Goal: Transaction & Acquisition: Book appointment/travel/reservation

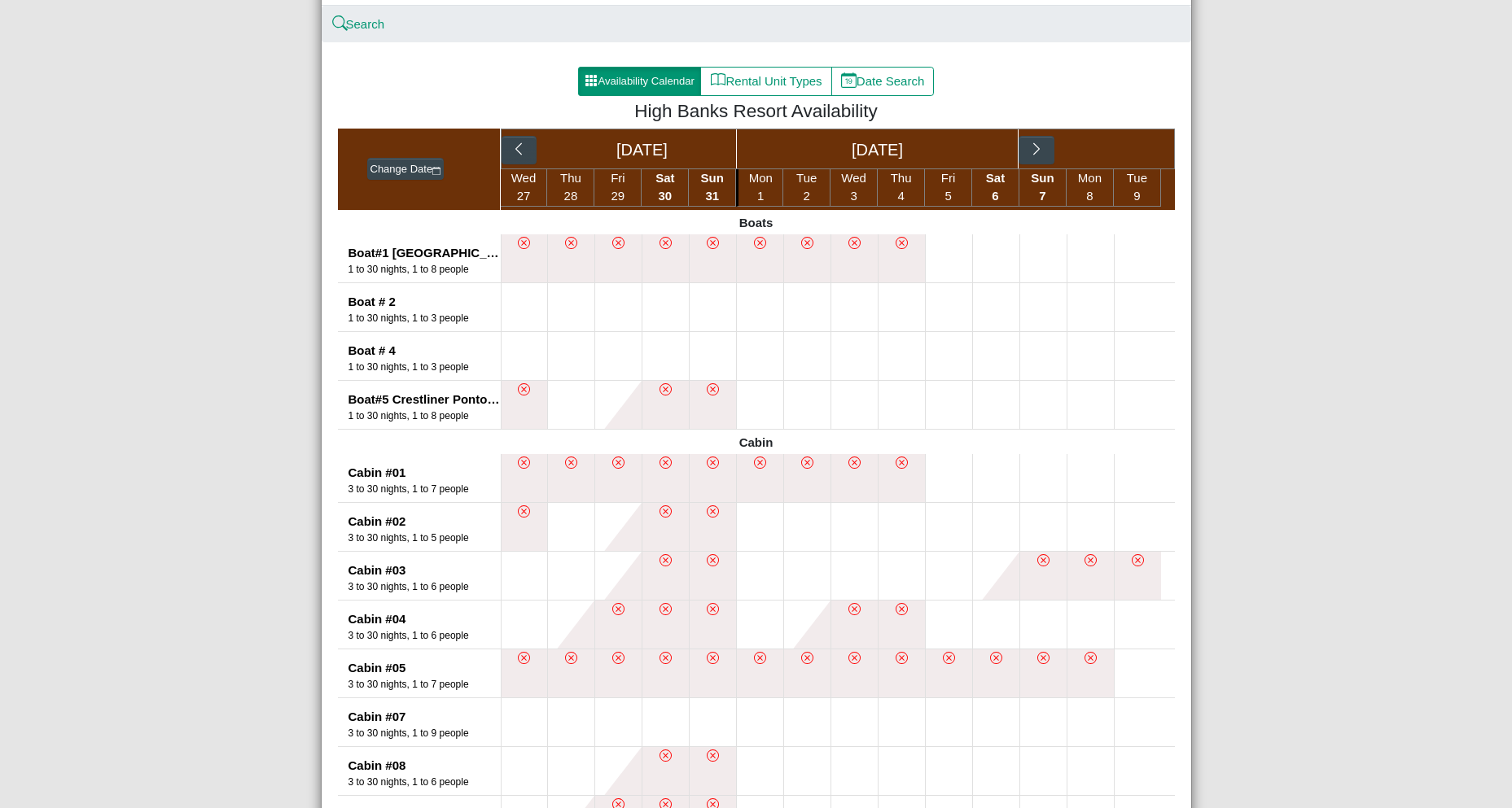
scroll to position [325, 0]
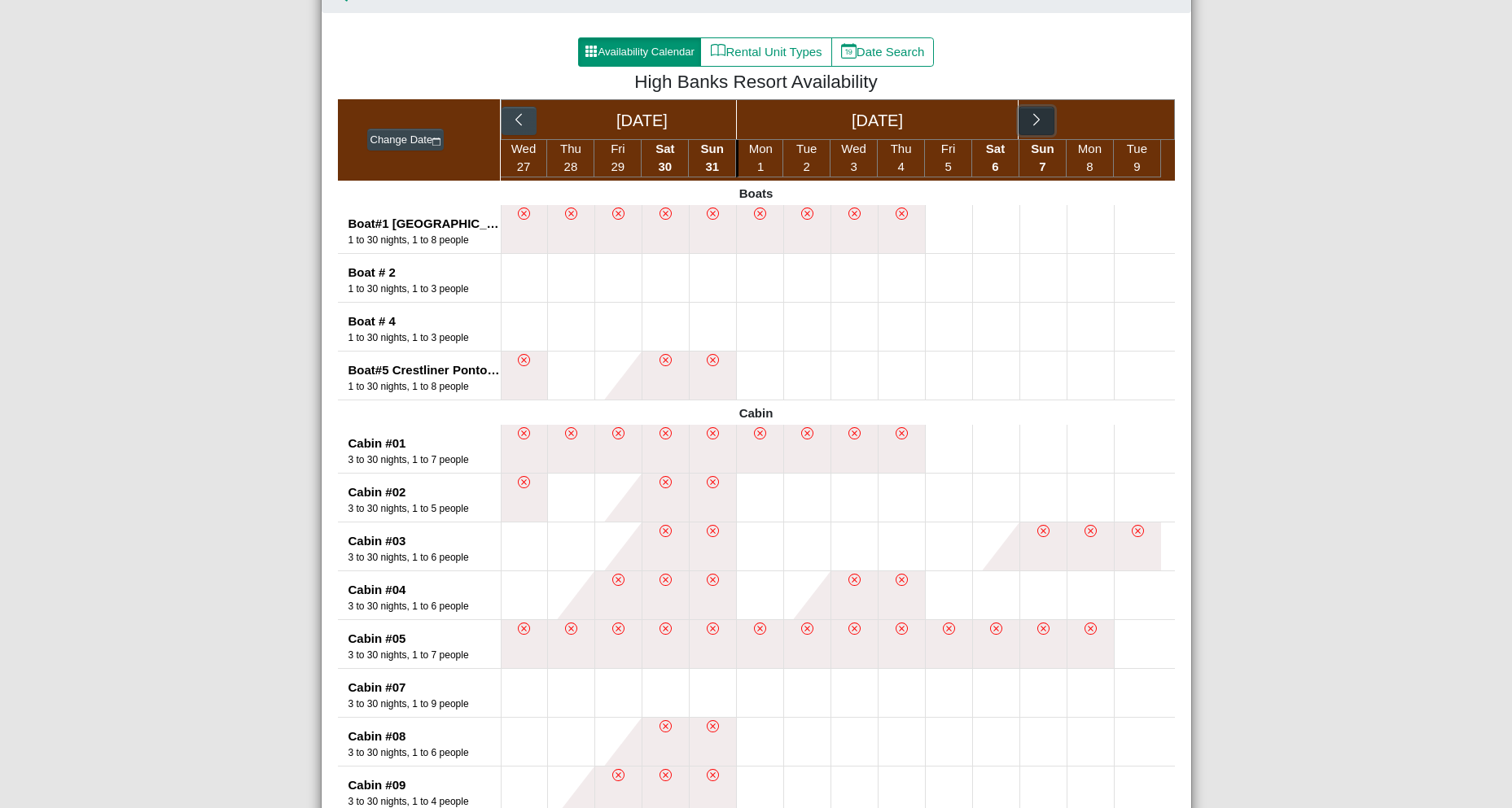
click at [1038, 120] on icon "chevron right" at bounding box center [1037, 120] width 16 height 16
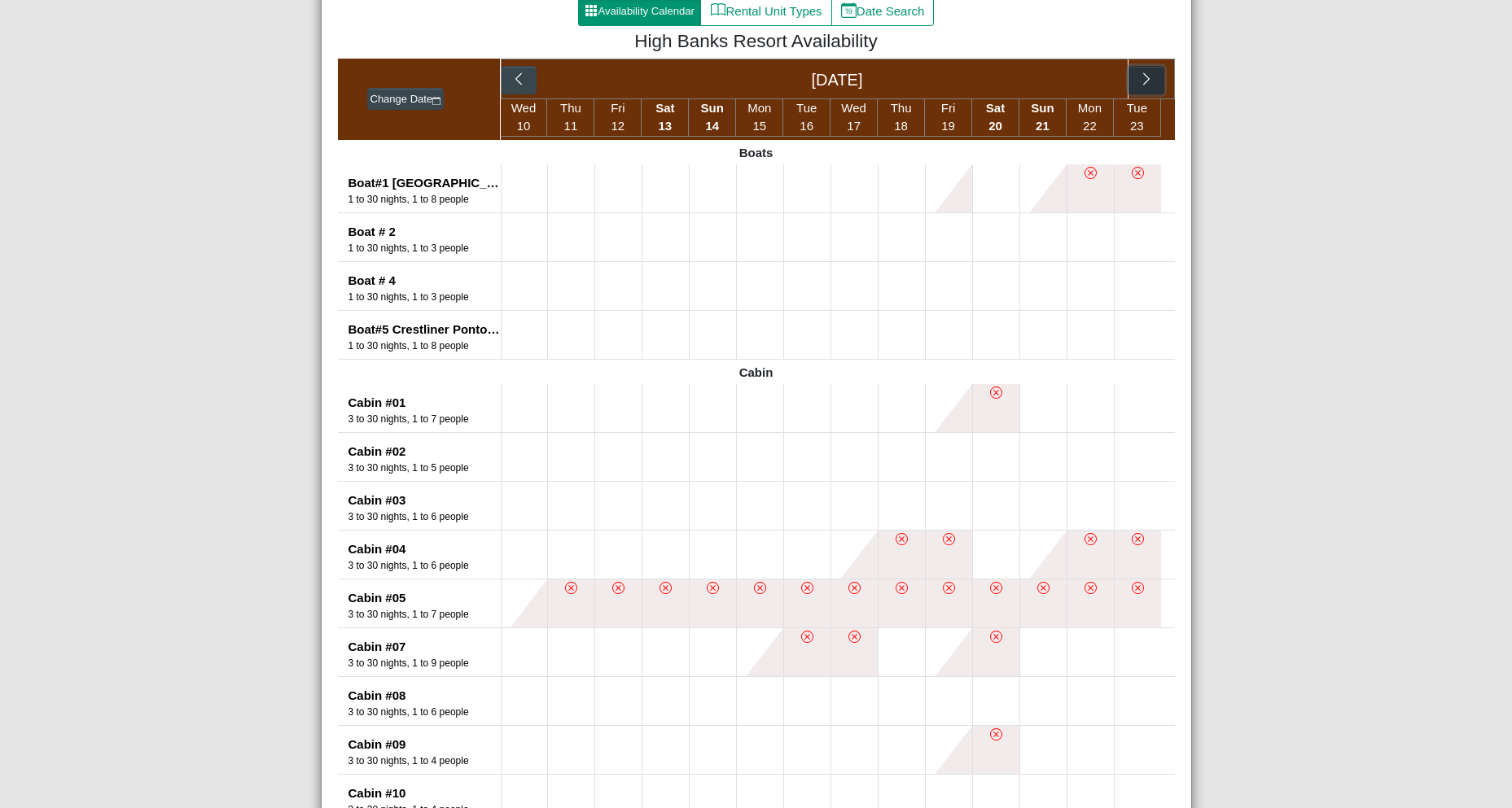
scroll to position [407, 0]
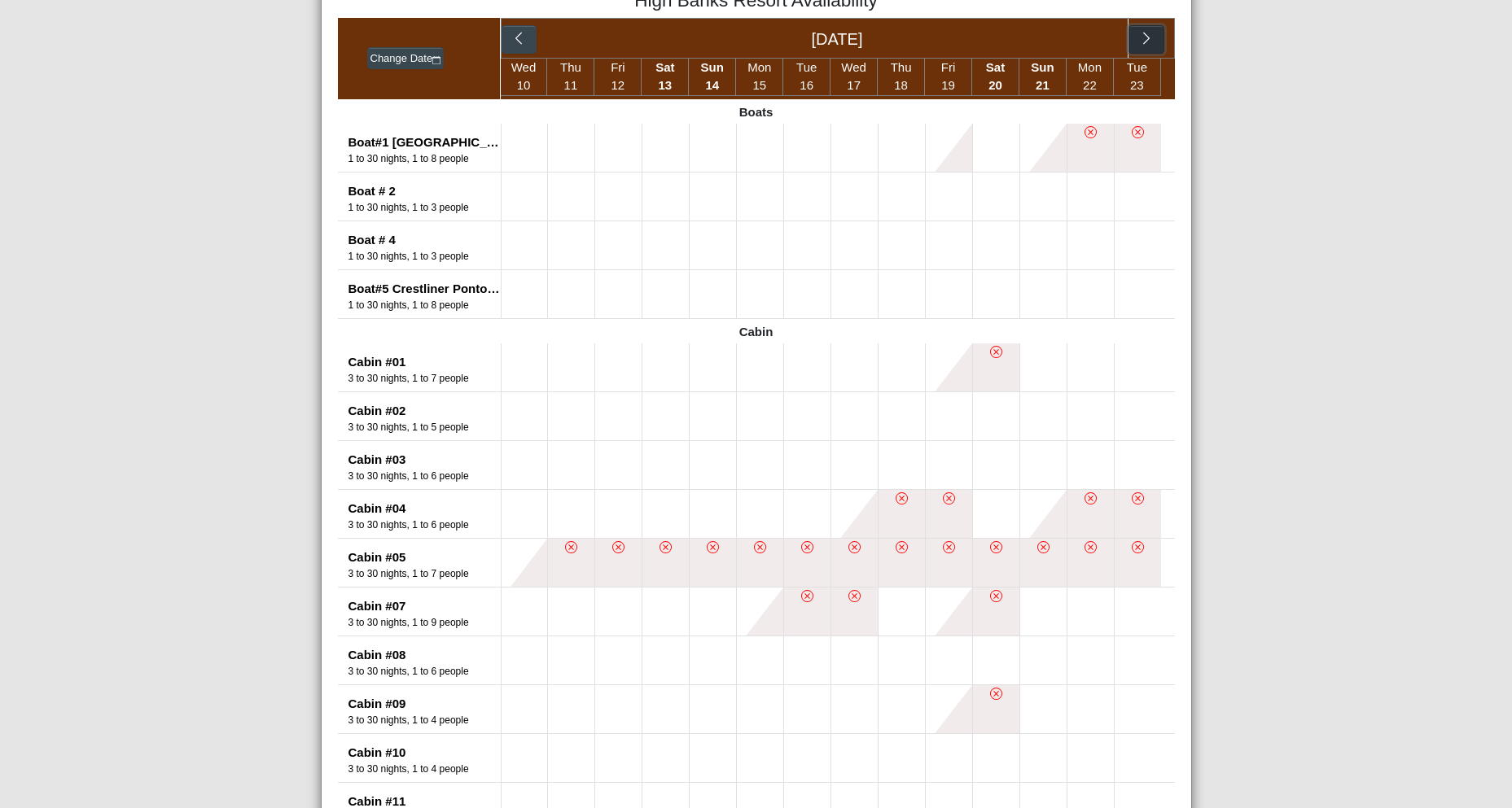
click at [1145, 37] on icon "chevron right" at bounding box center [1147, 39] width 16 height 16
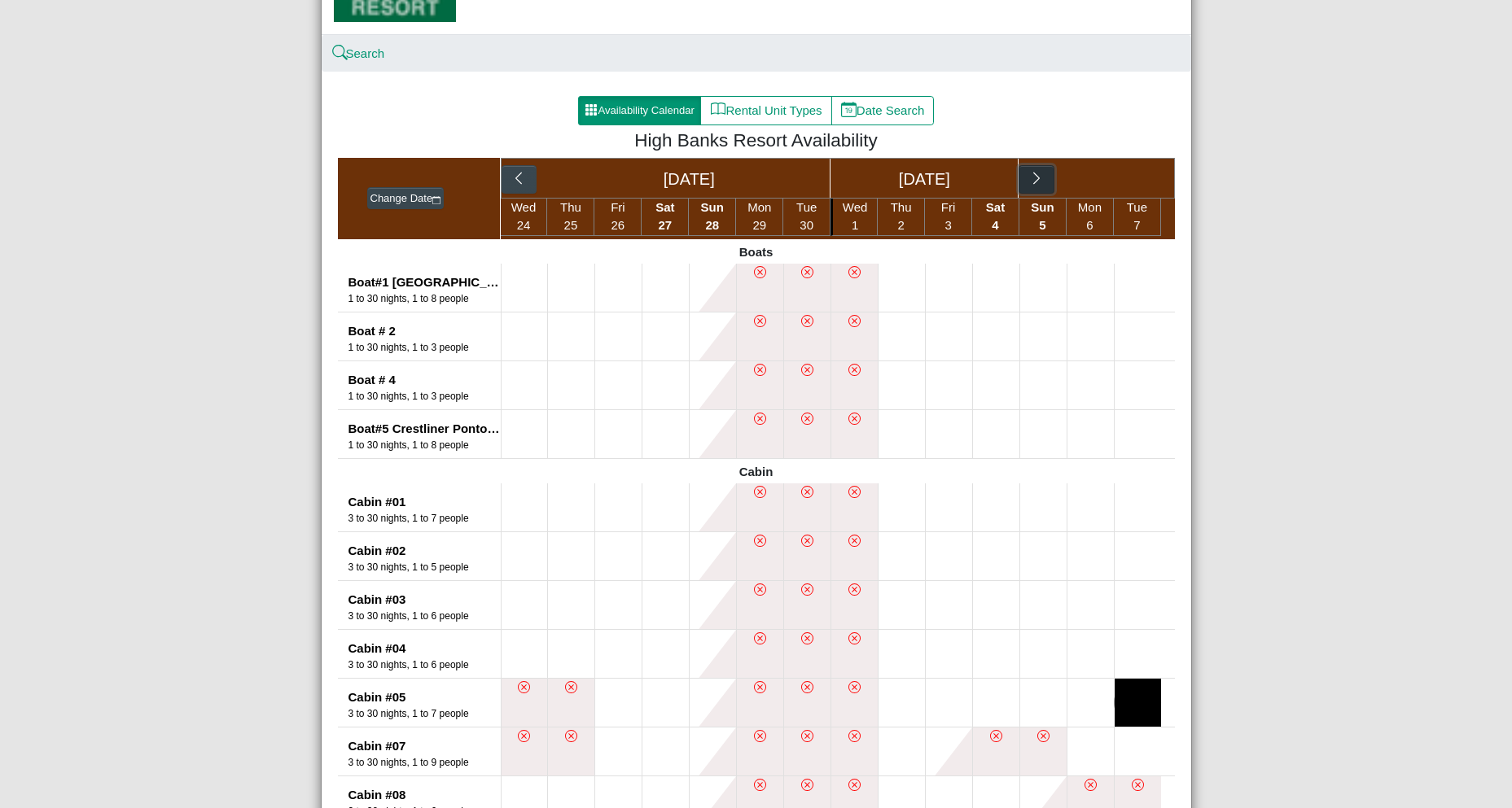
scroll to position [163, 0]
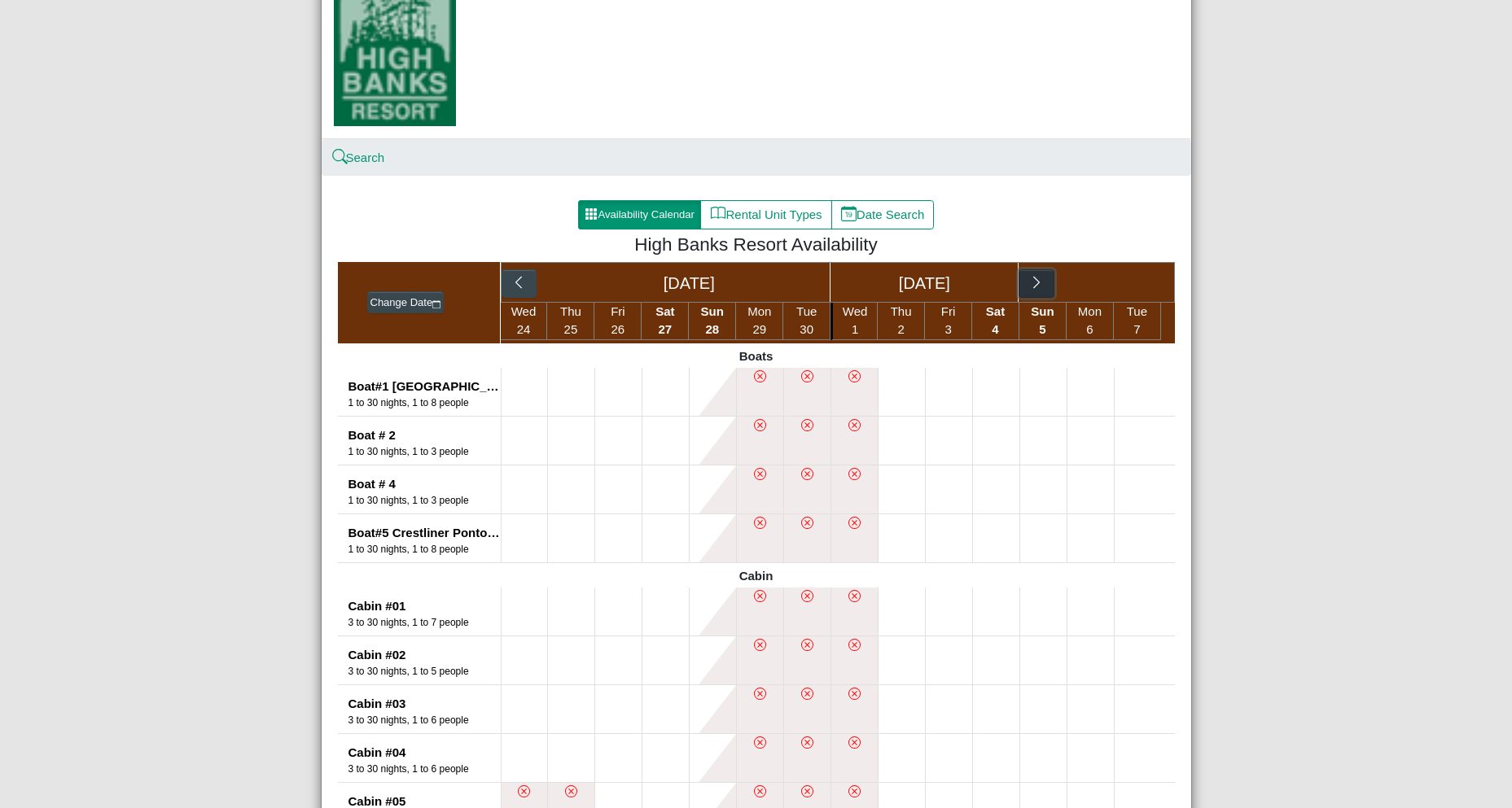
click at [1034, 278] on icon "chevron right" at bounding box center [1037, 283] width 16 height 16
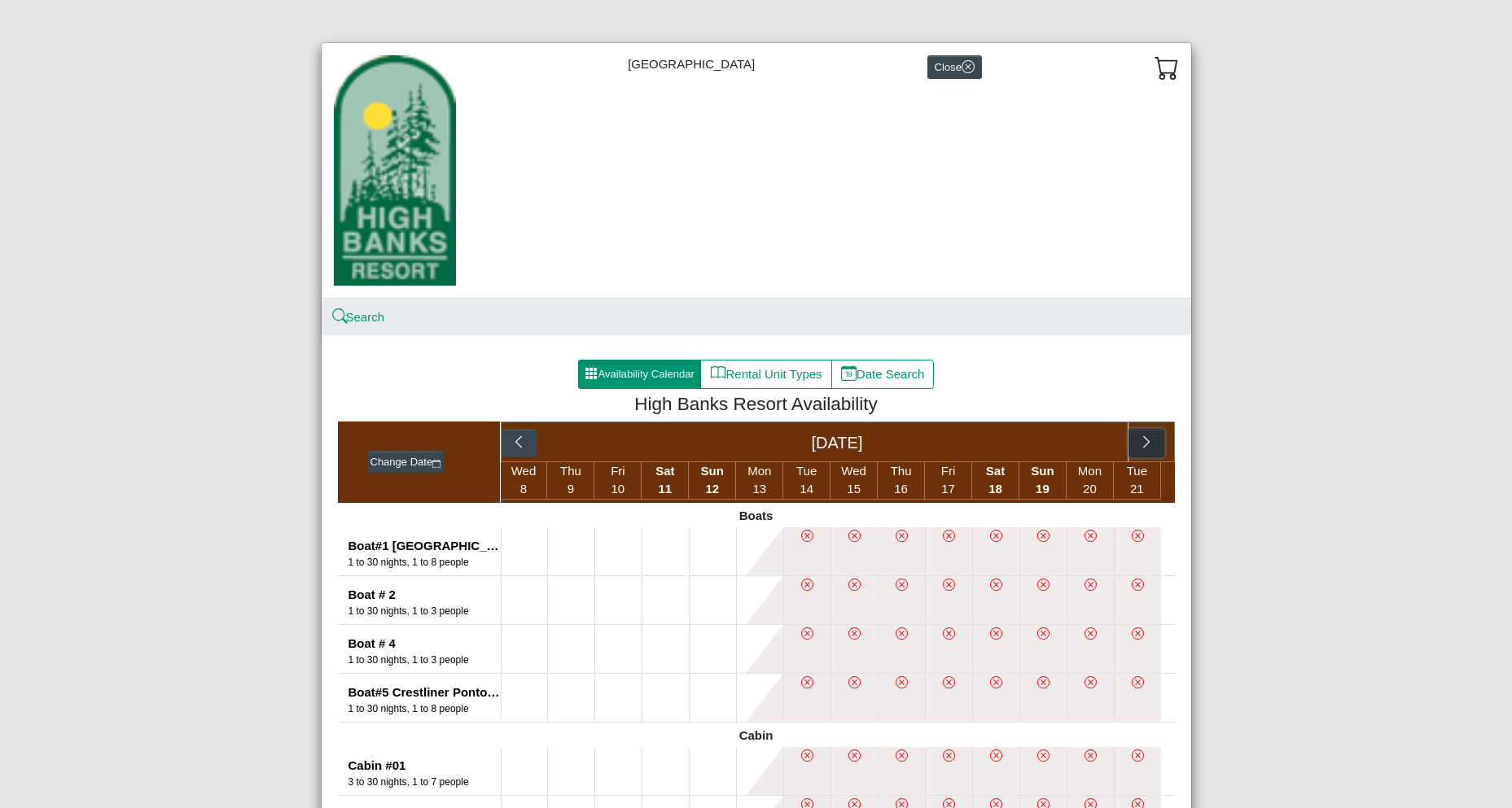
scroll to position [0, 0]
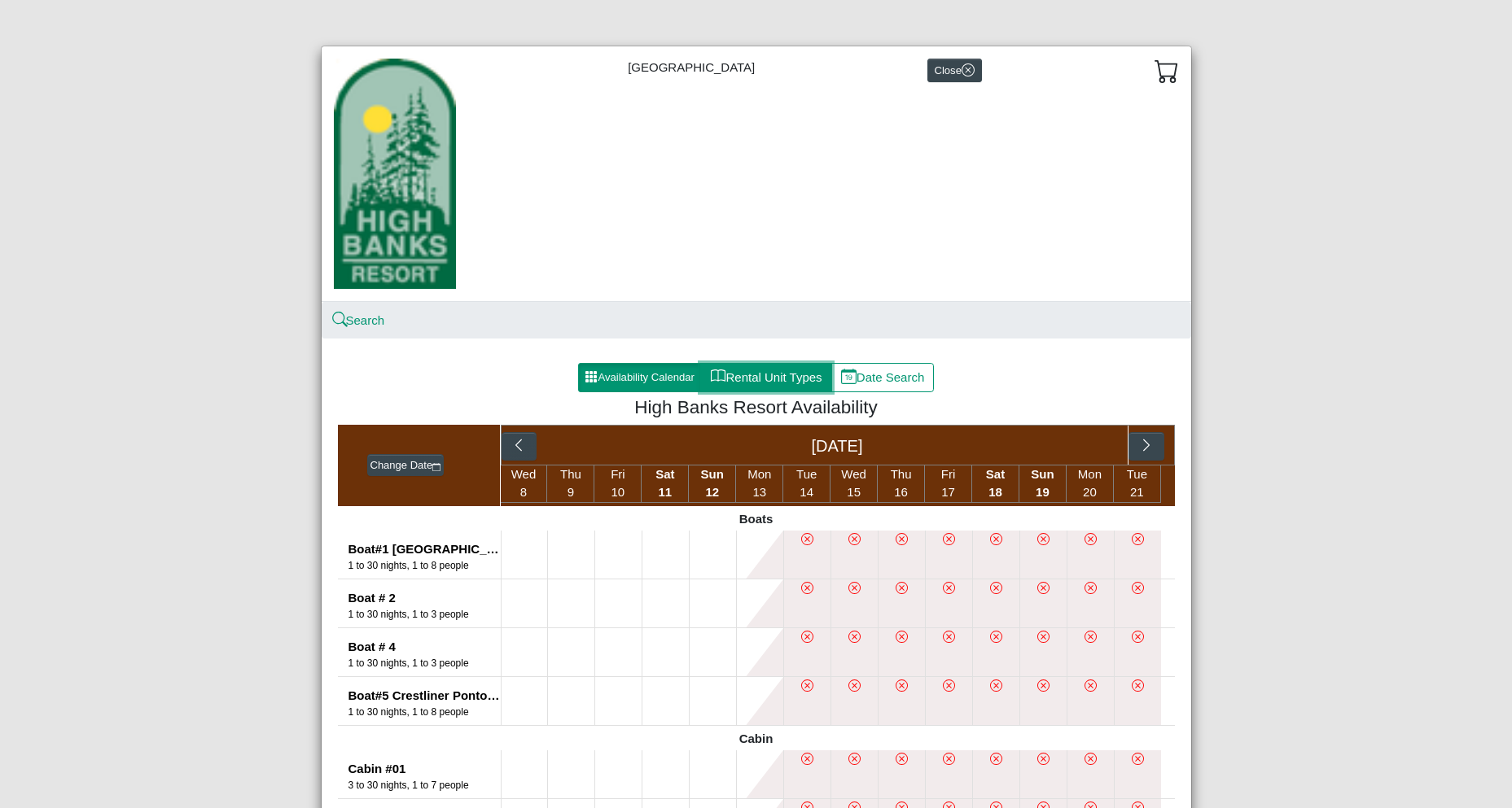
click at [763, 388] on button "Rental Unit Types" at bounding box center [765, 377] width 131 height 29
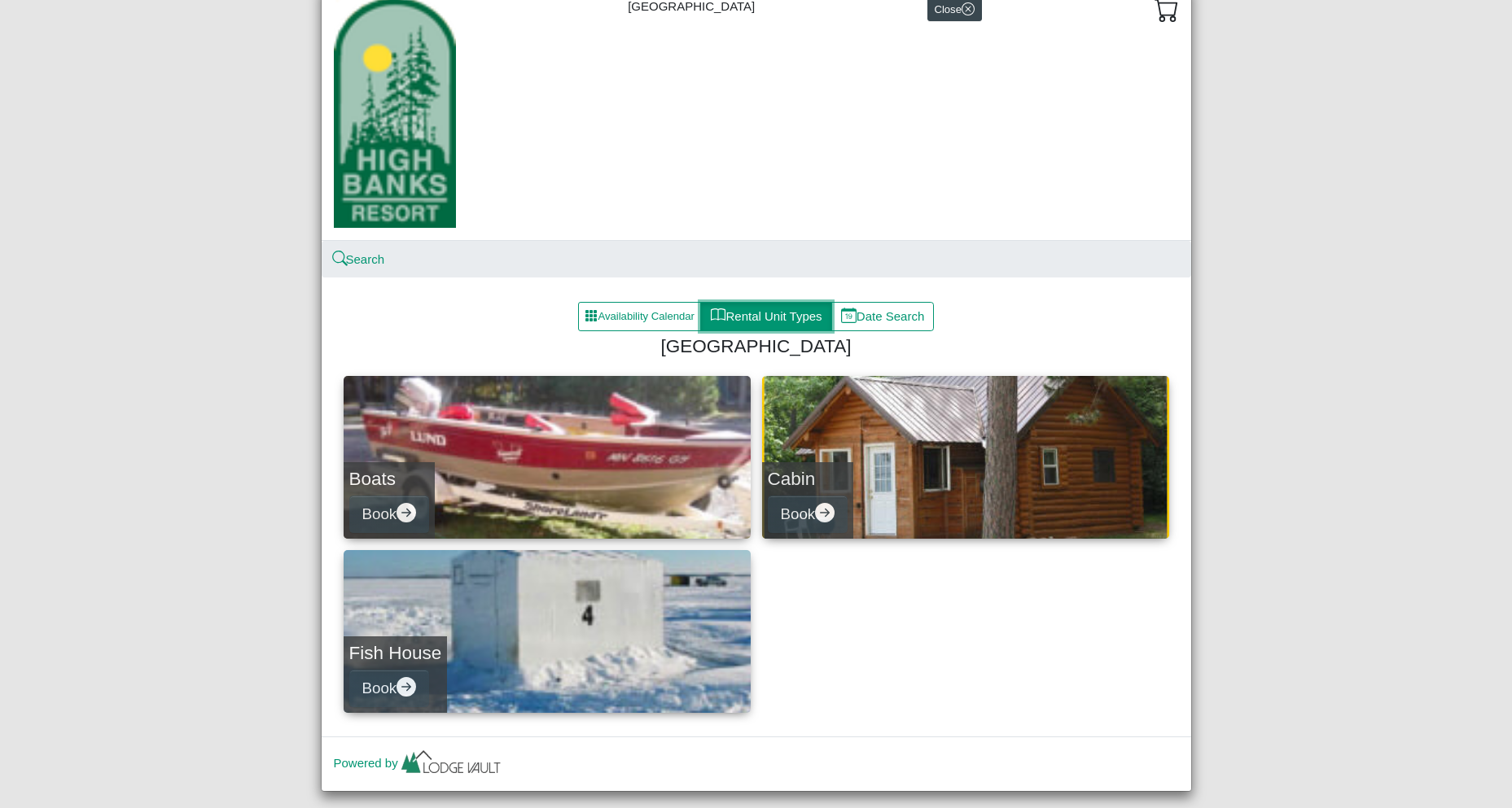
scroll to position [91, 0]
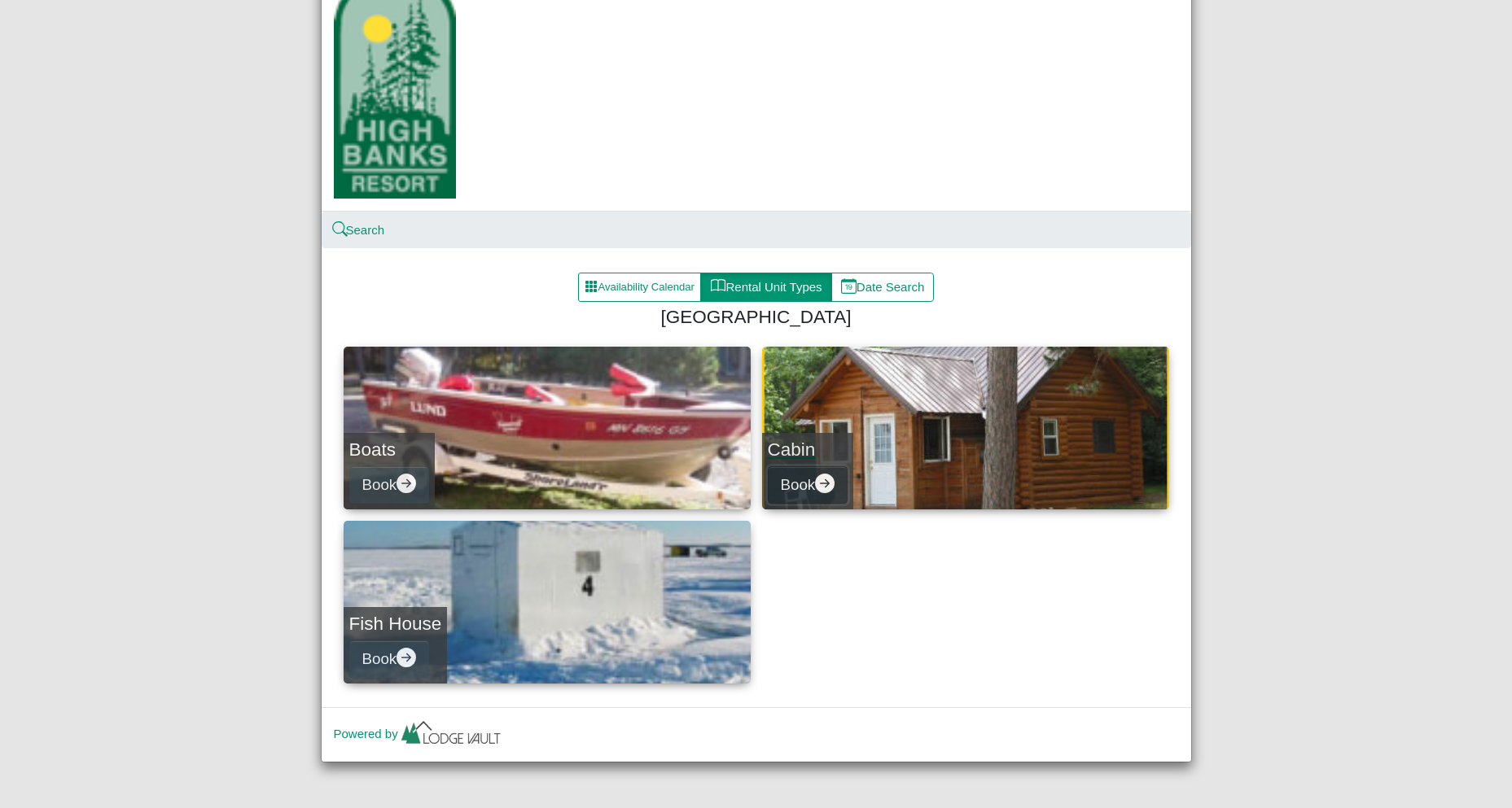
click at [811, 478] on button "Book" at bounding box center [807, 485] width 80 height 37
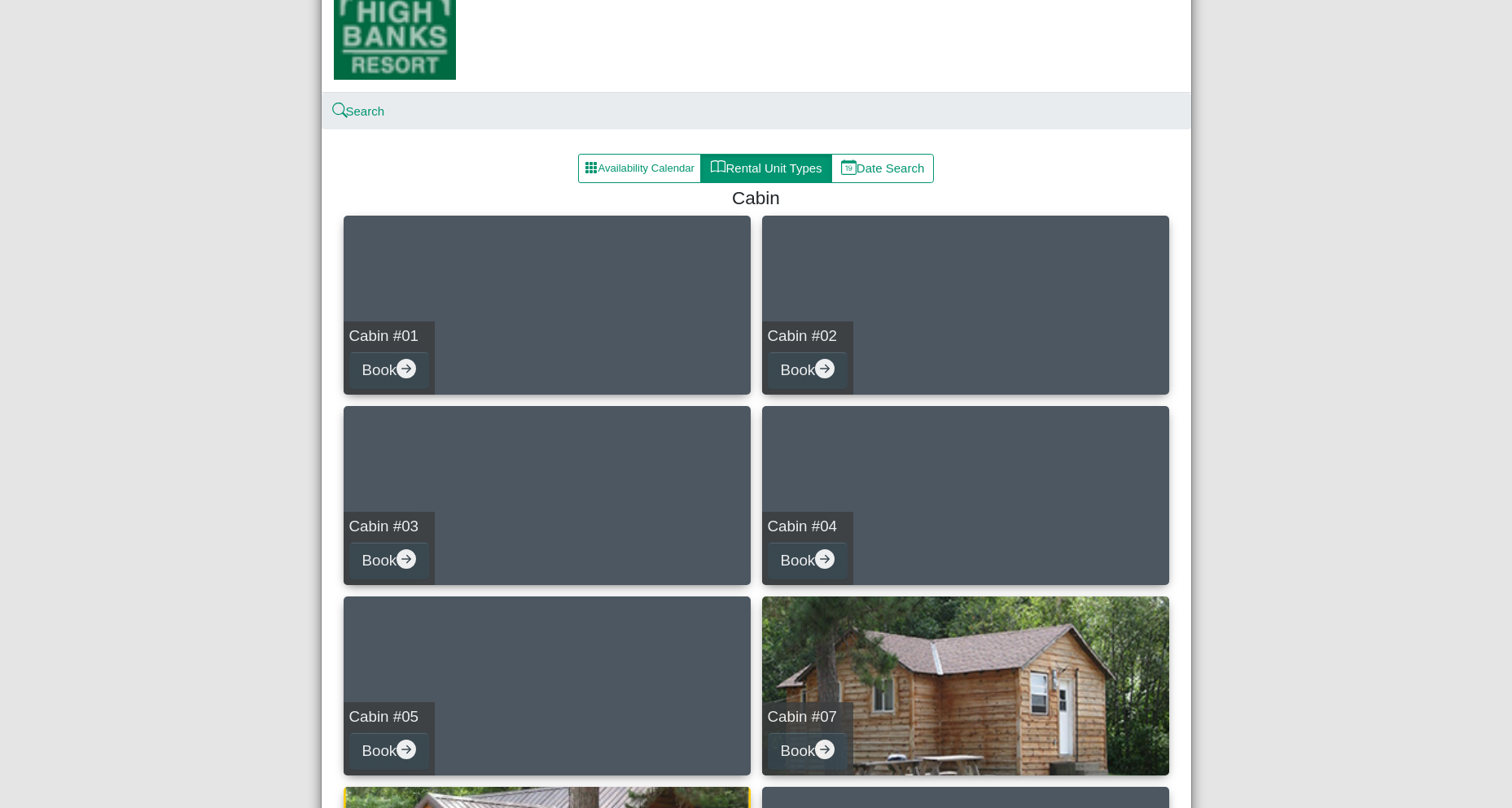
scroll to position [140, 0]
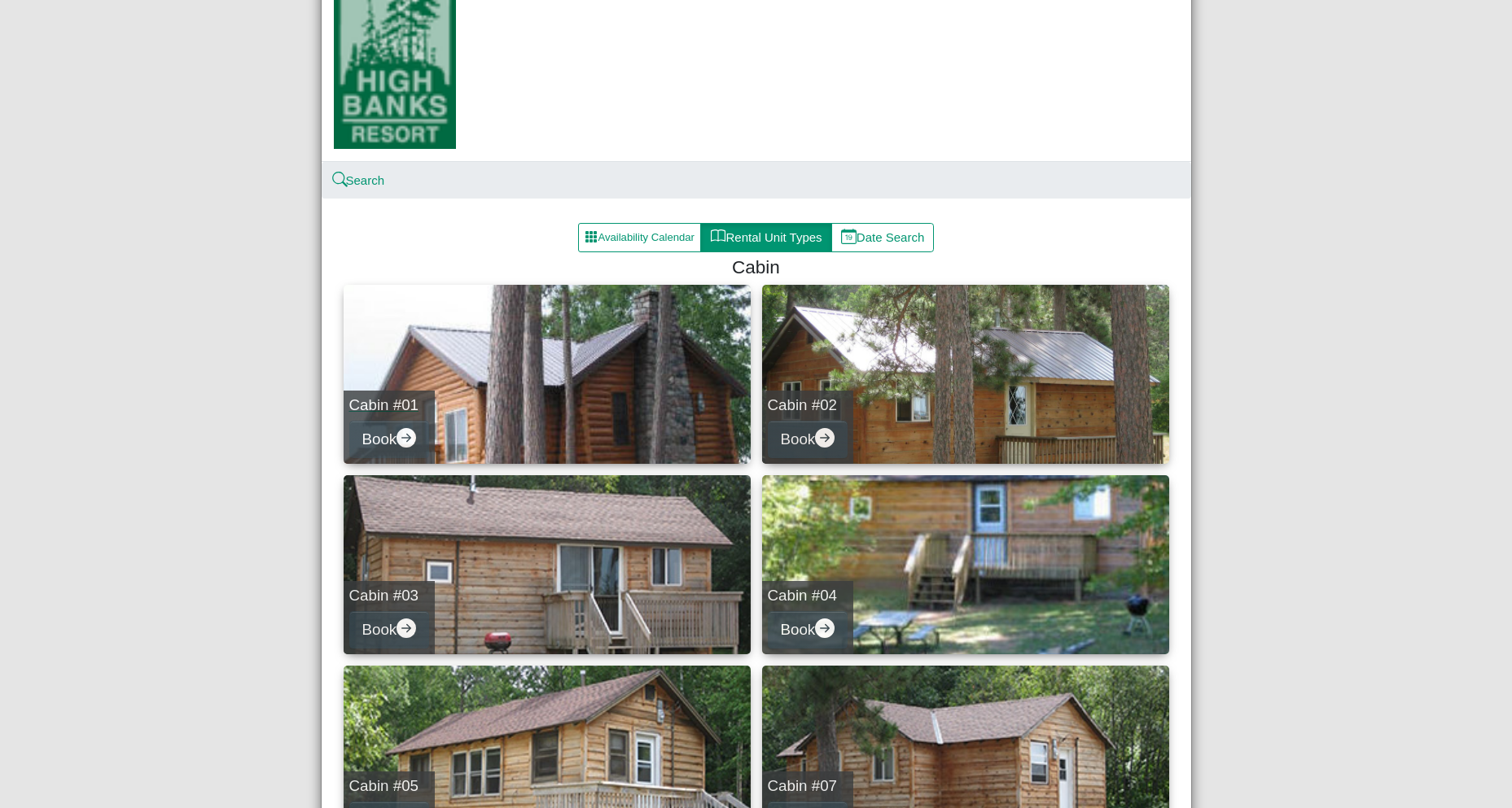
click at [540, 378] on link "Cabin #01 Book" at bounding box center [547, 375] width 407 height 179
select select "*"
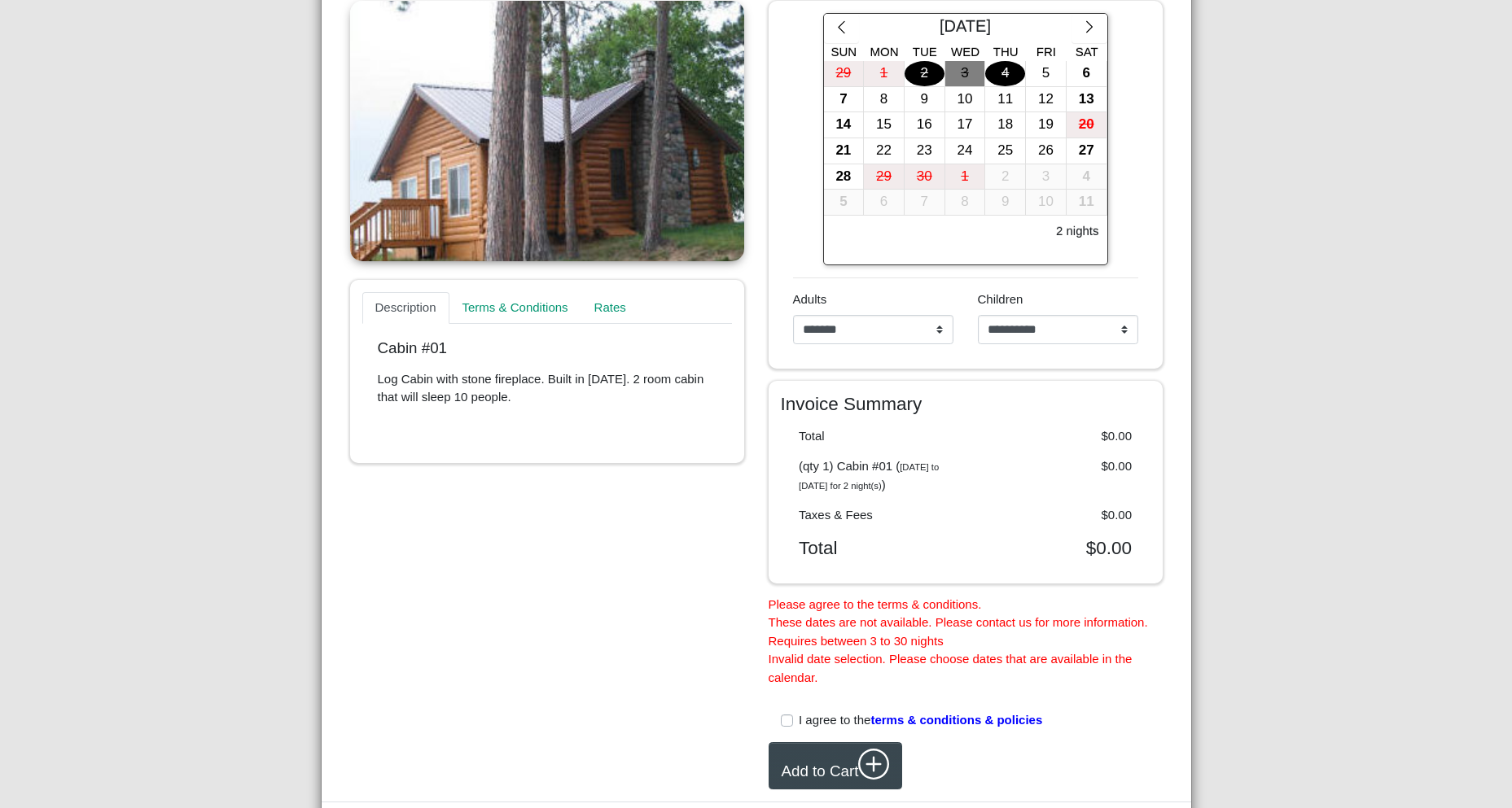
scroll to position [426, 0]
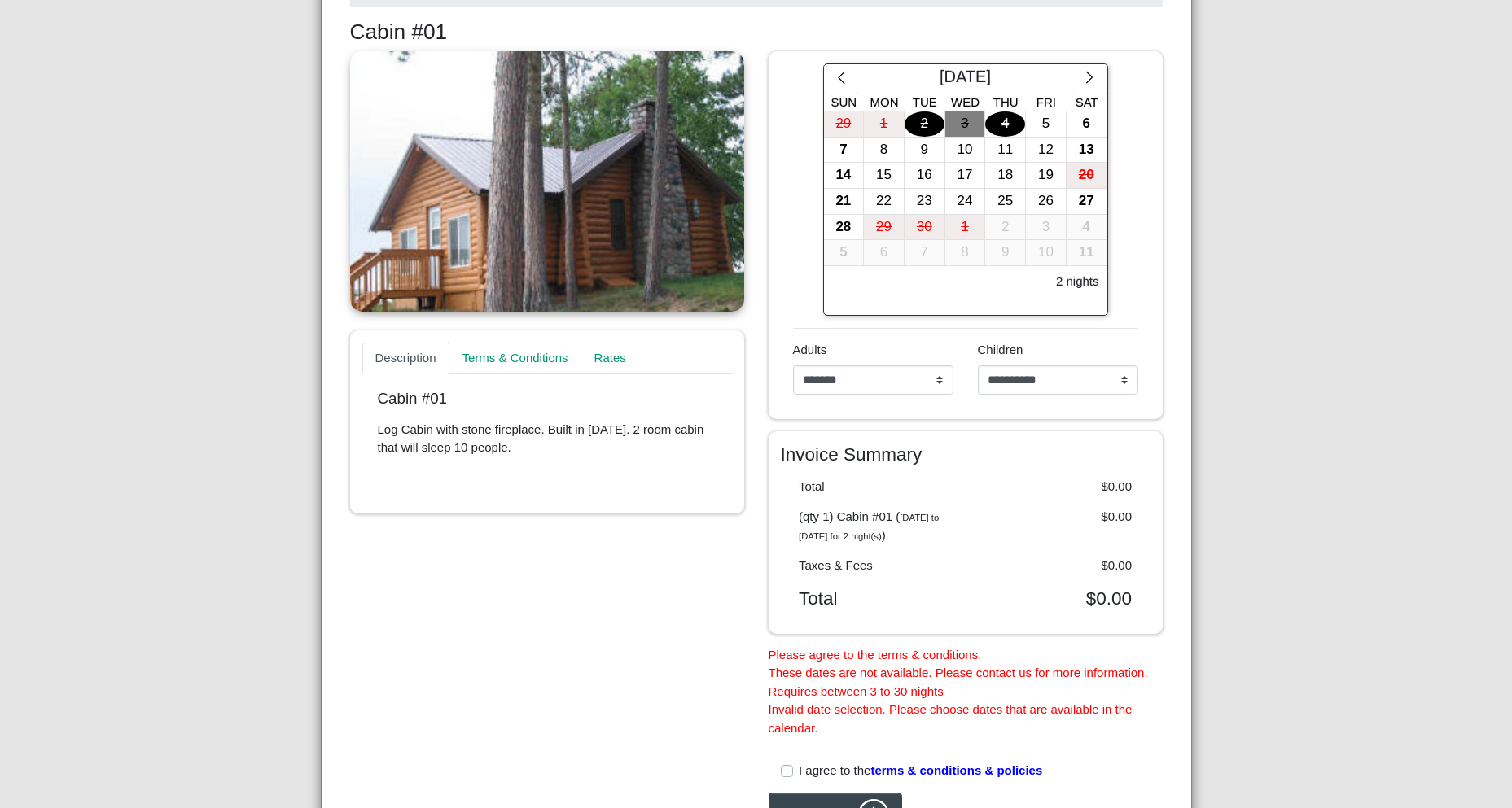
click at [543, 225] on link at bounding box center [547, 181] width 394 height 260
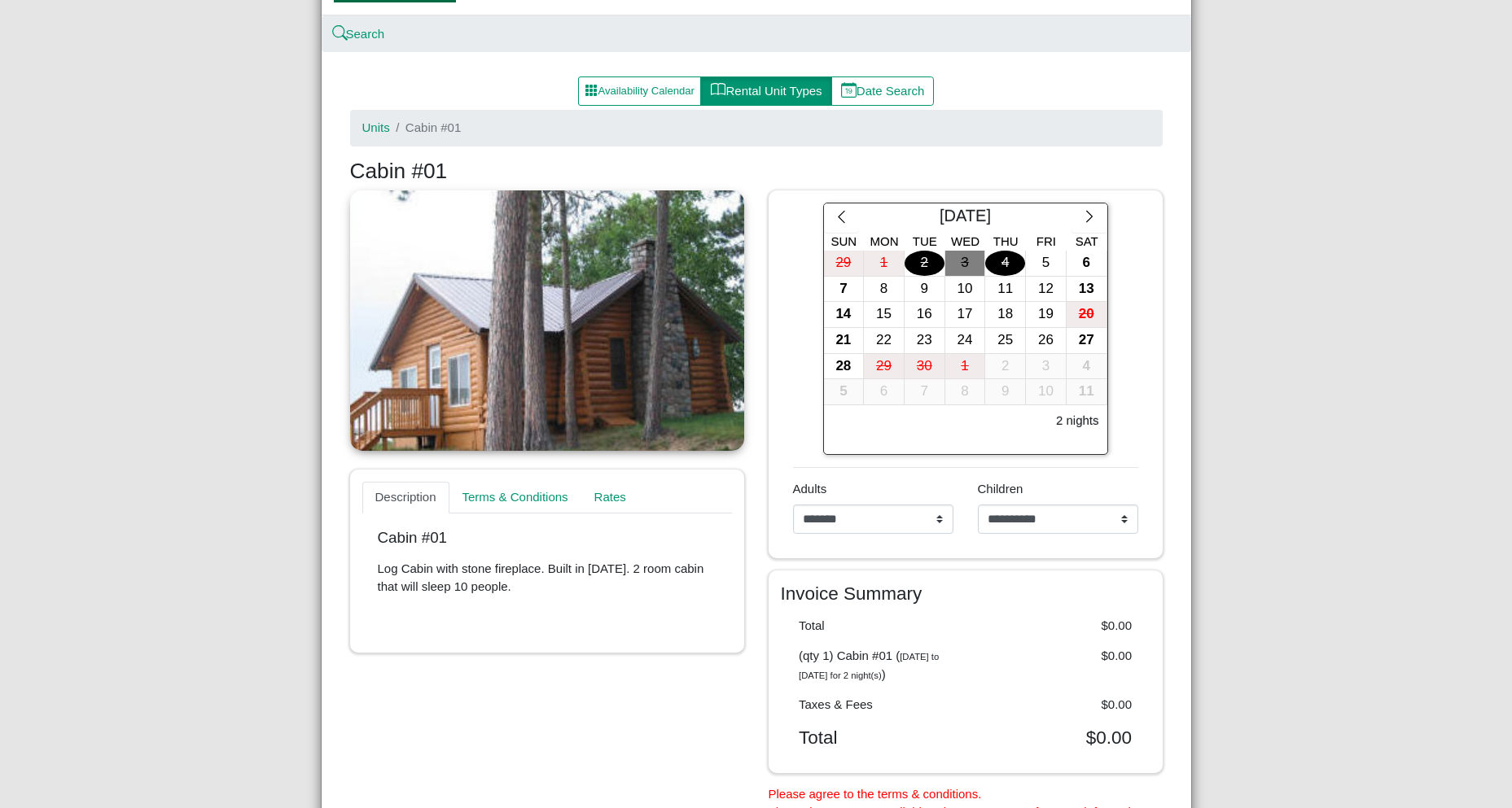
scroll to position [263, 0]
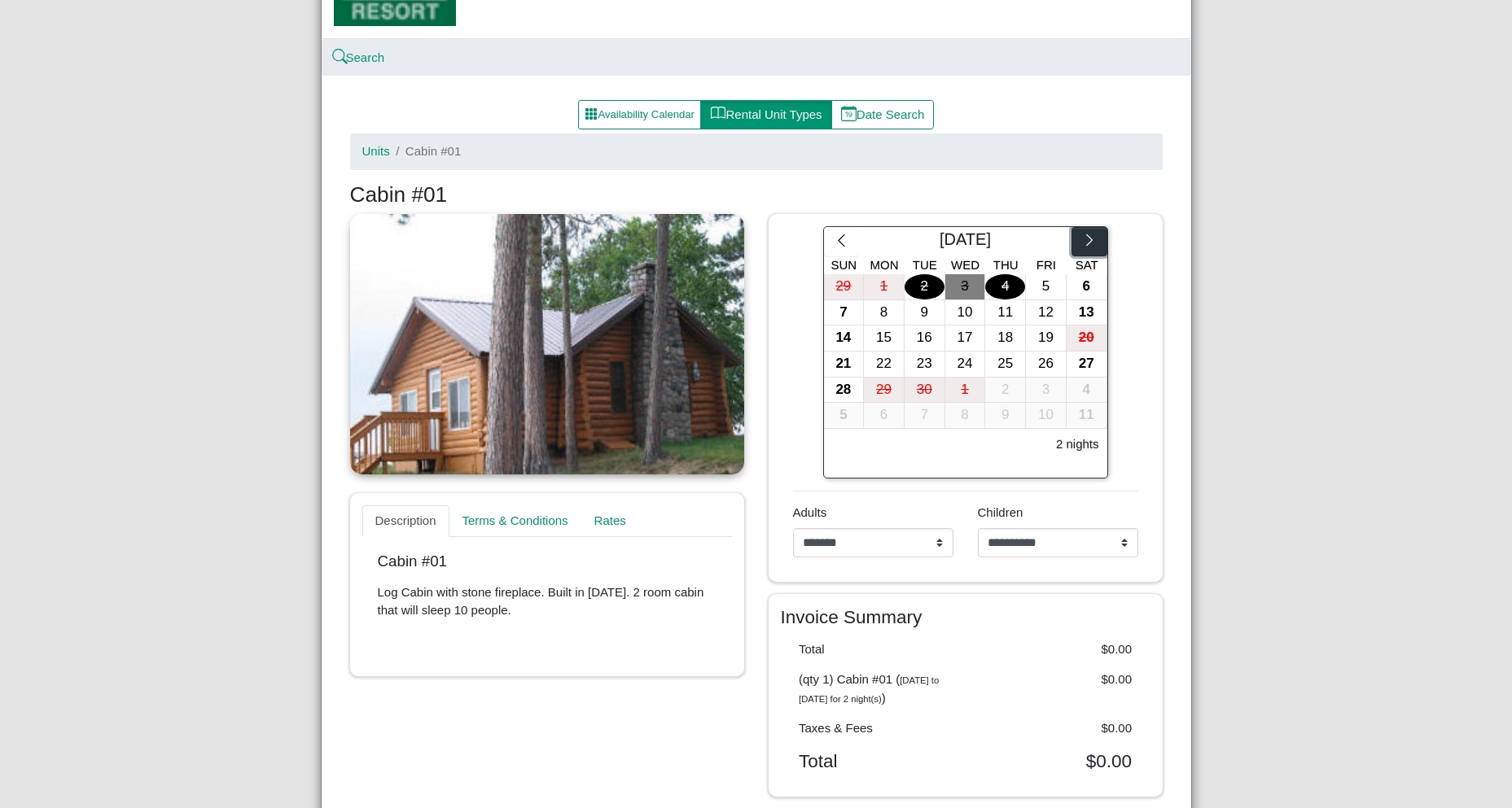
click at [1085, 248] on icon "chevron right" at bounding box center [1091, 241] width 16 height 16
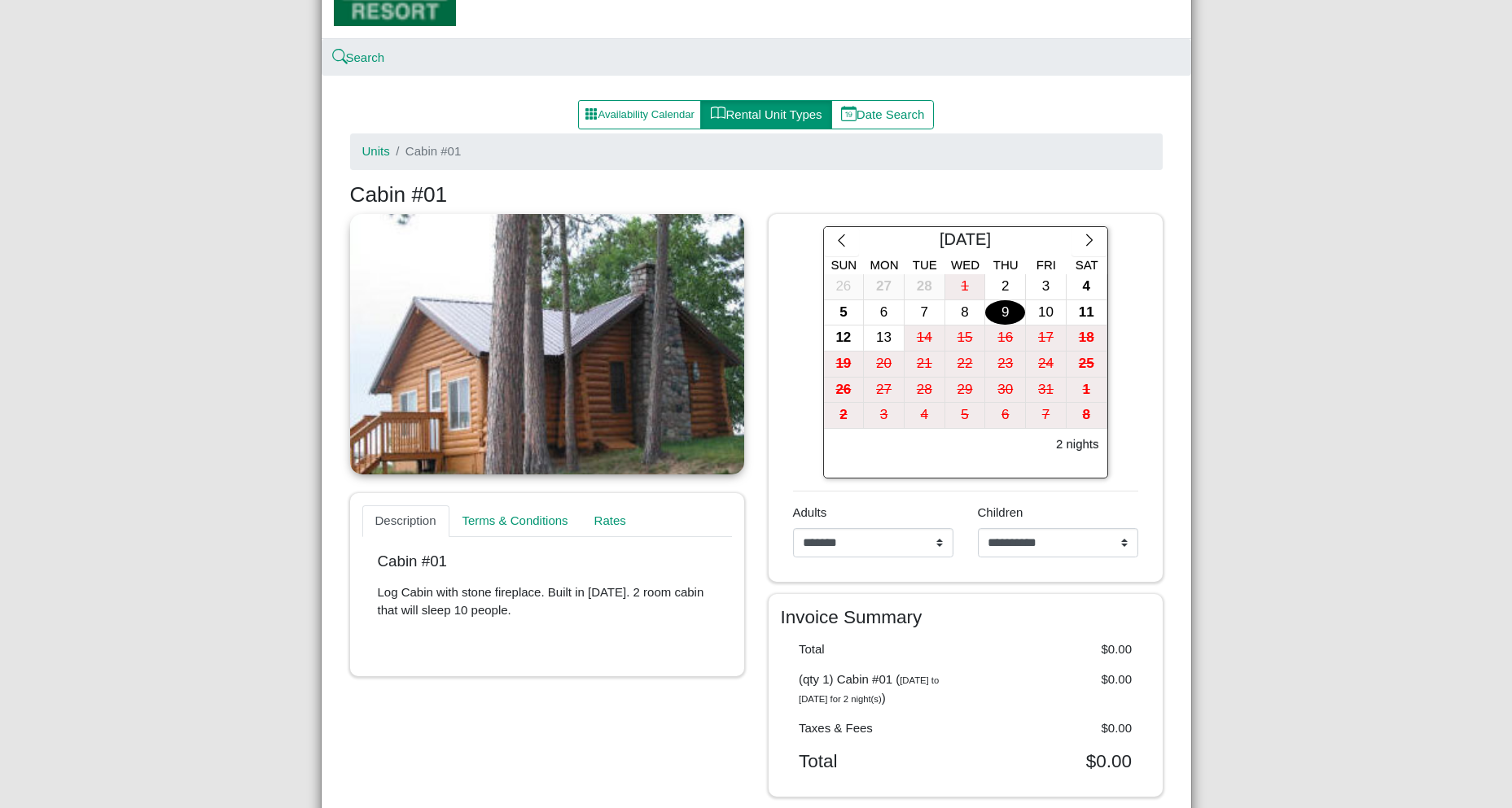
click at [1014, 318] on div "9" at bounding box center [1004, 313] width 40 height 25
click at [850, 336] on div "12" at bounding box center [844, 338] width 40 height 25
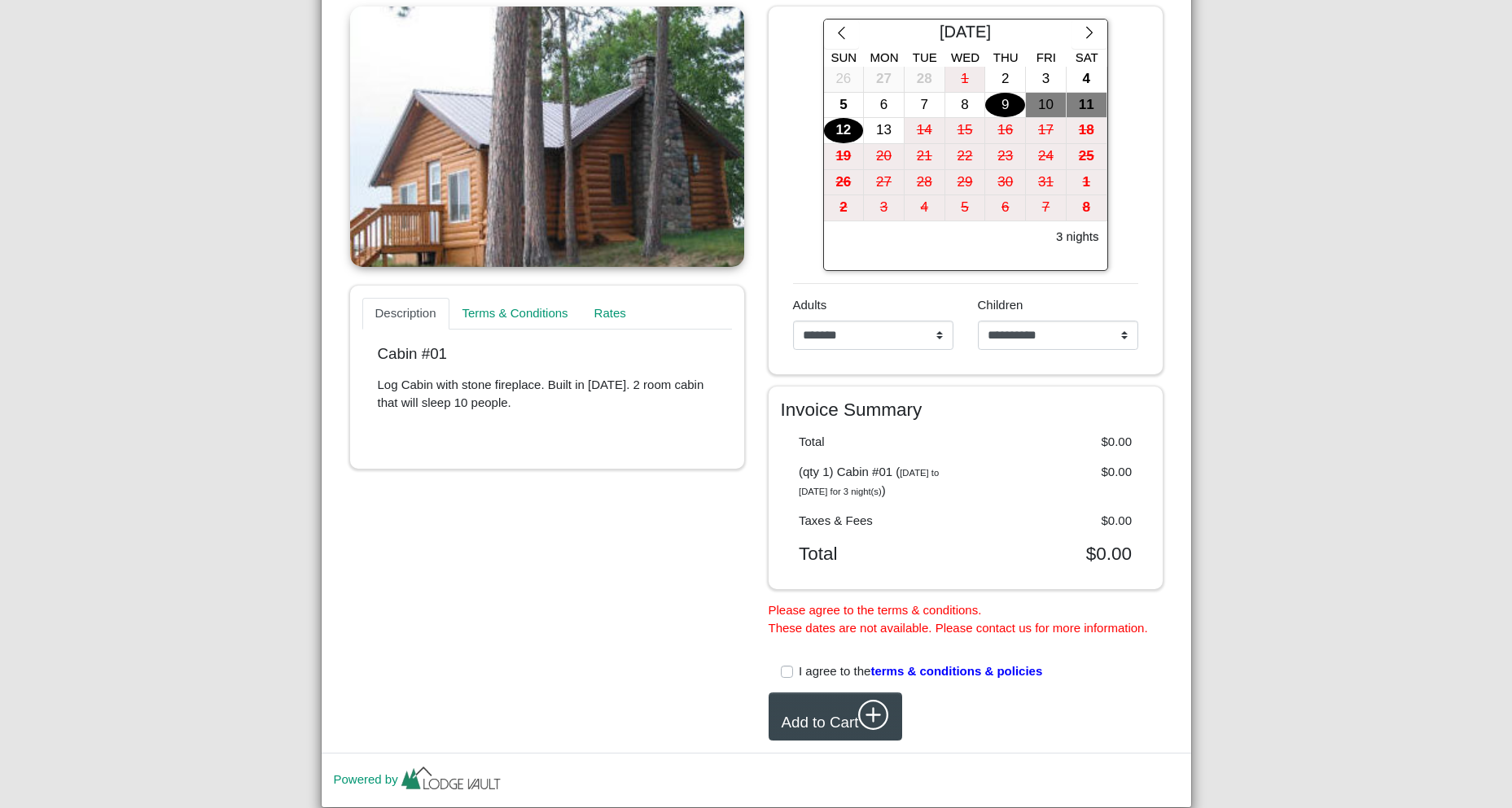
scroll to position [507, 0]
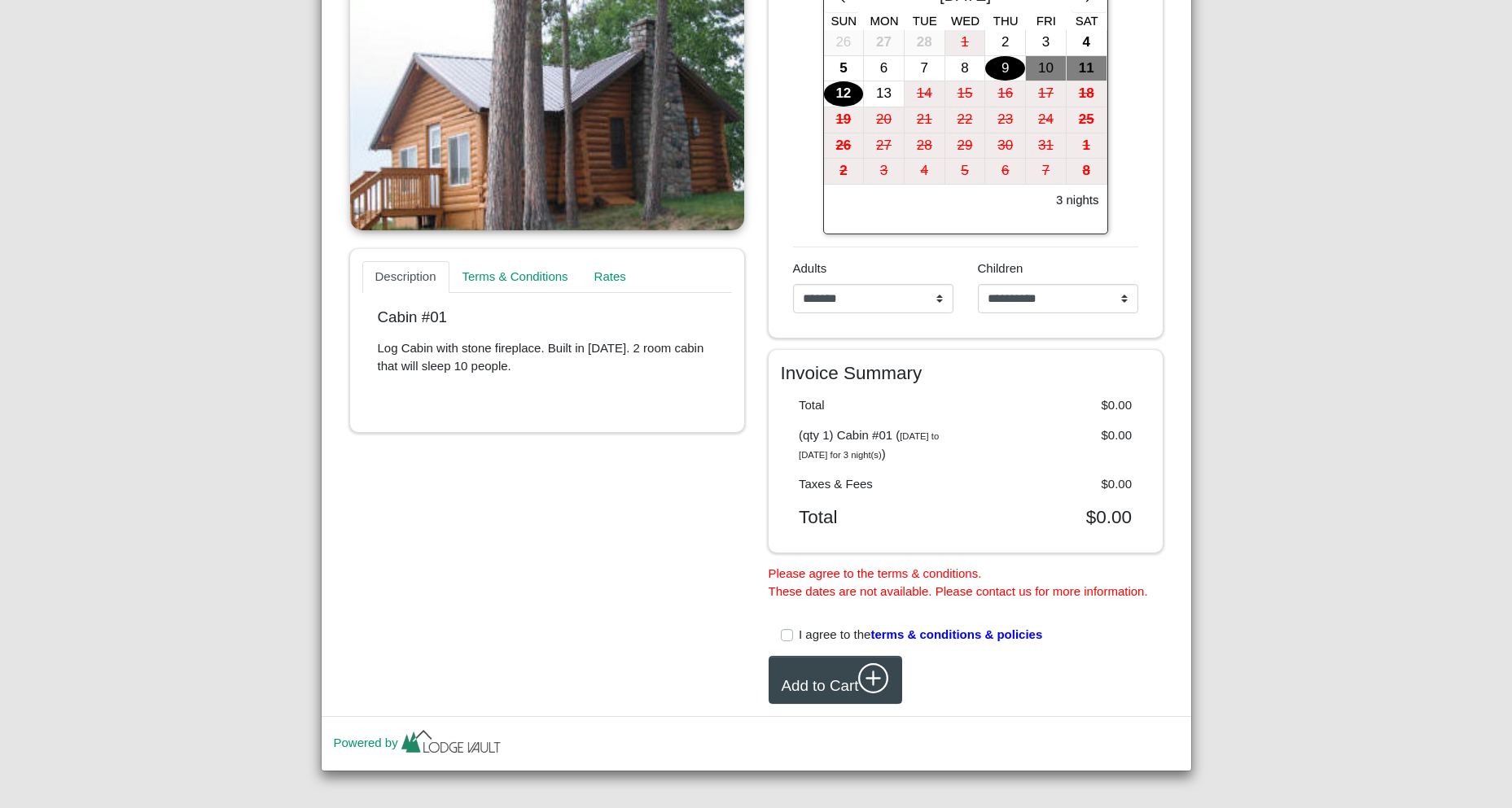
click at [799, 644] on label "I agree to the terms & conditions & policies" at bounding box center [920, 635] width 244 height 18
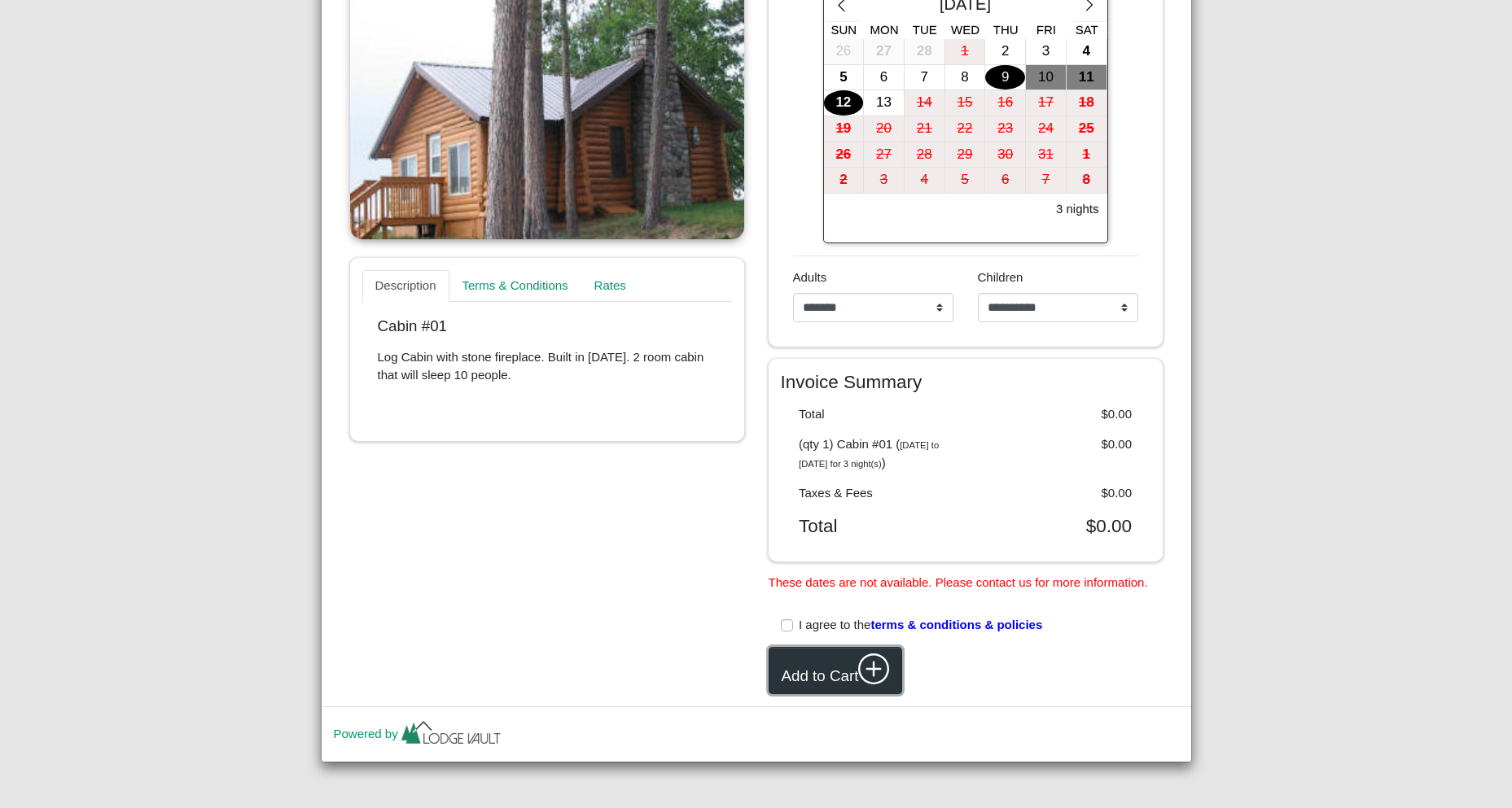
click at [866, 677] on icon "plus circle" at bounding box center [874, 670] width 16 height 16
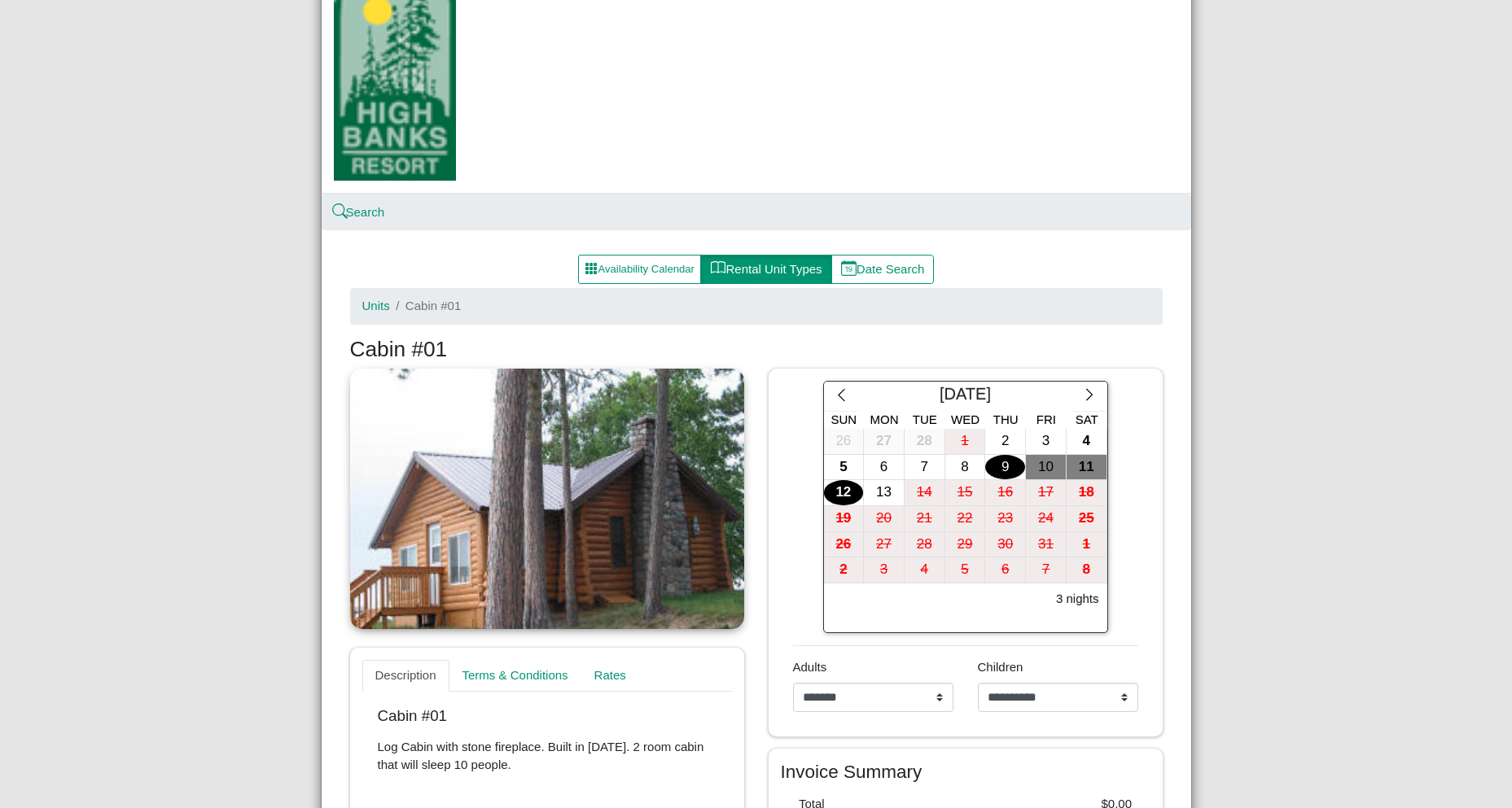
scroll to position [0, 0]
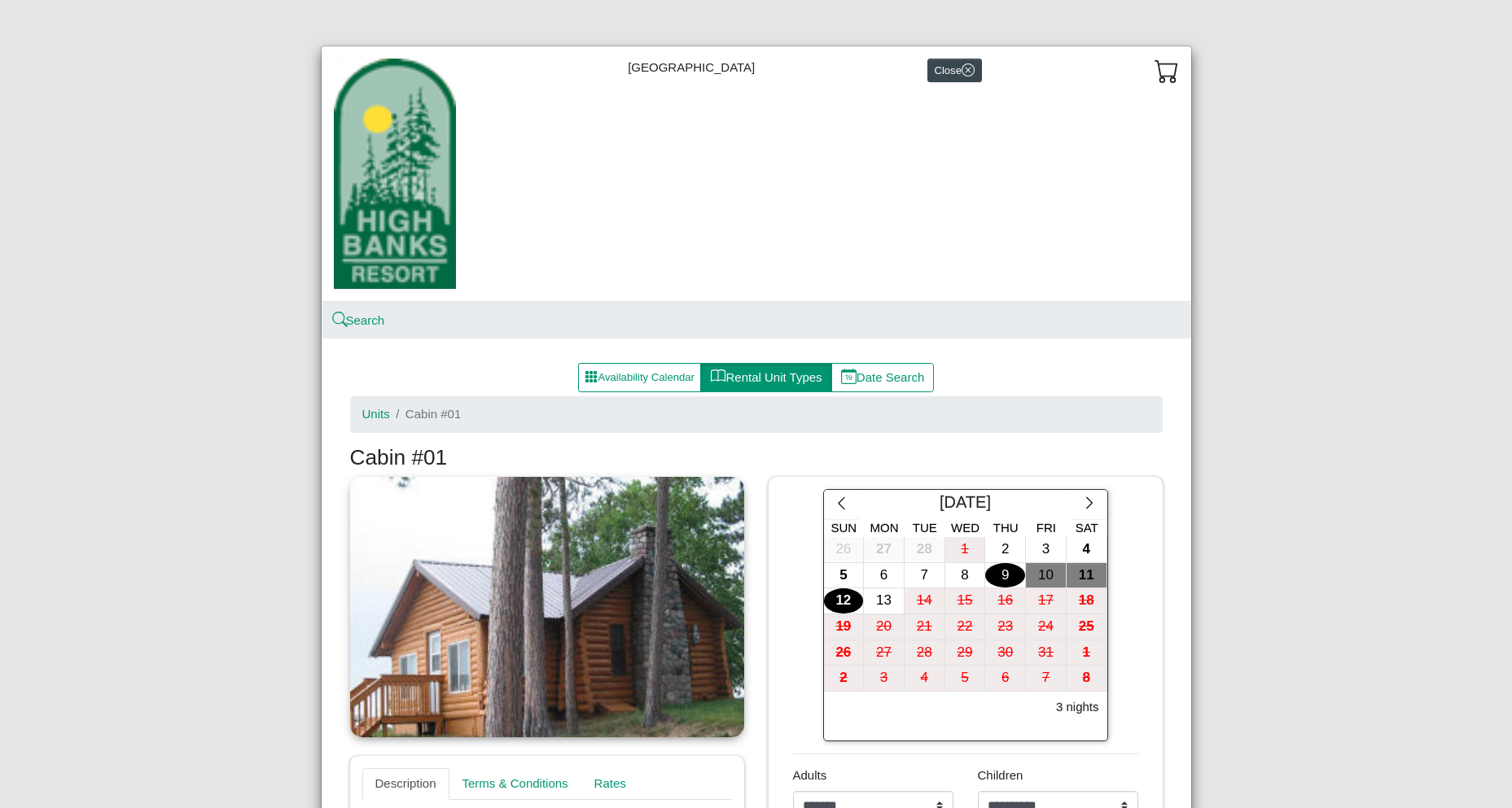
click at [861, 237] on div "[GEOGRAPHIC_DATA] Close" at bounding box center [756, 174] width 870 height 256
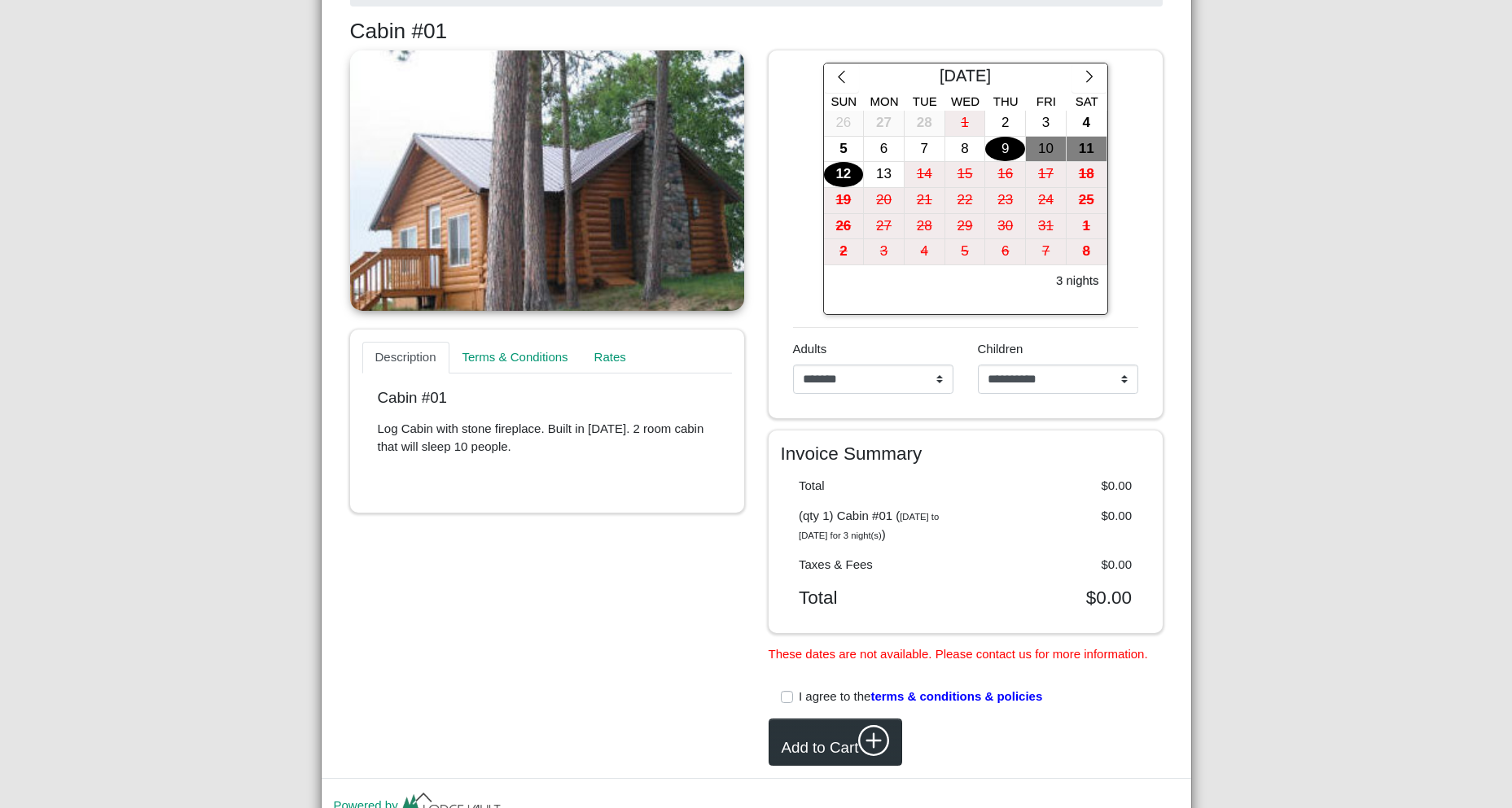
scroll to position [515, 0]
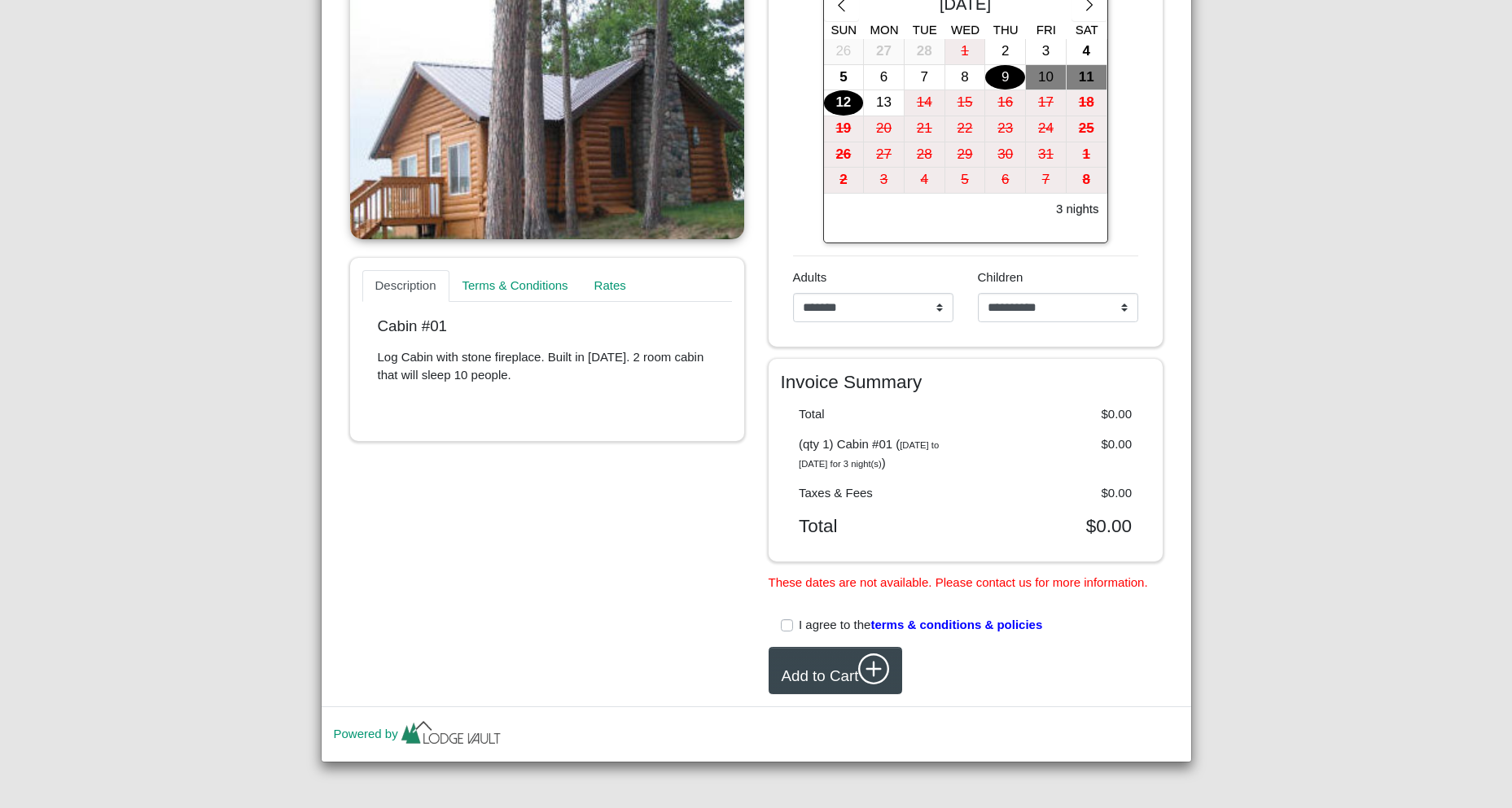
drag, startPoint x: 788, startPoint y: 621, endPoint x: 754, endPoint y: 640, distance: 38.9
click at [787, 624] on div "I agree to the terms & conditions & policies" at bounding box center [966, 625] width 369 height 18
click at [590, 611] on div "Description Terms & Conditions Rates Cabin #01 Log Cabin with stone fireplace. …" at bounding box center [547, 337] width 419 height 716
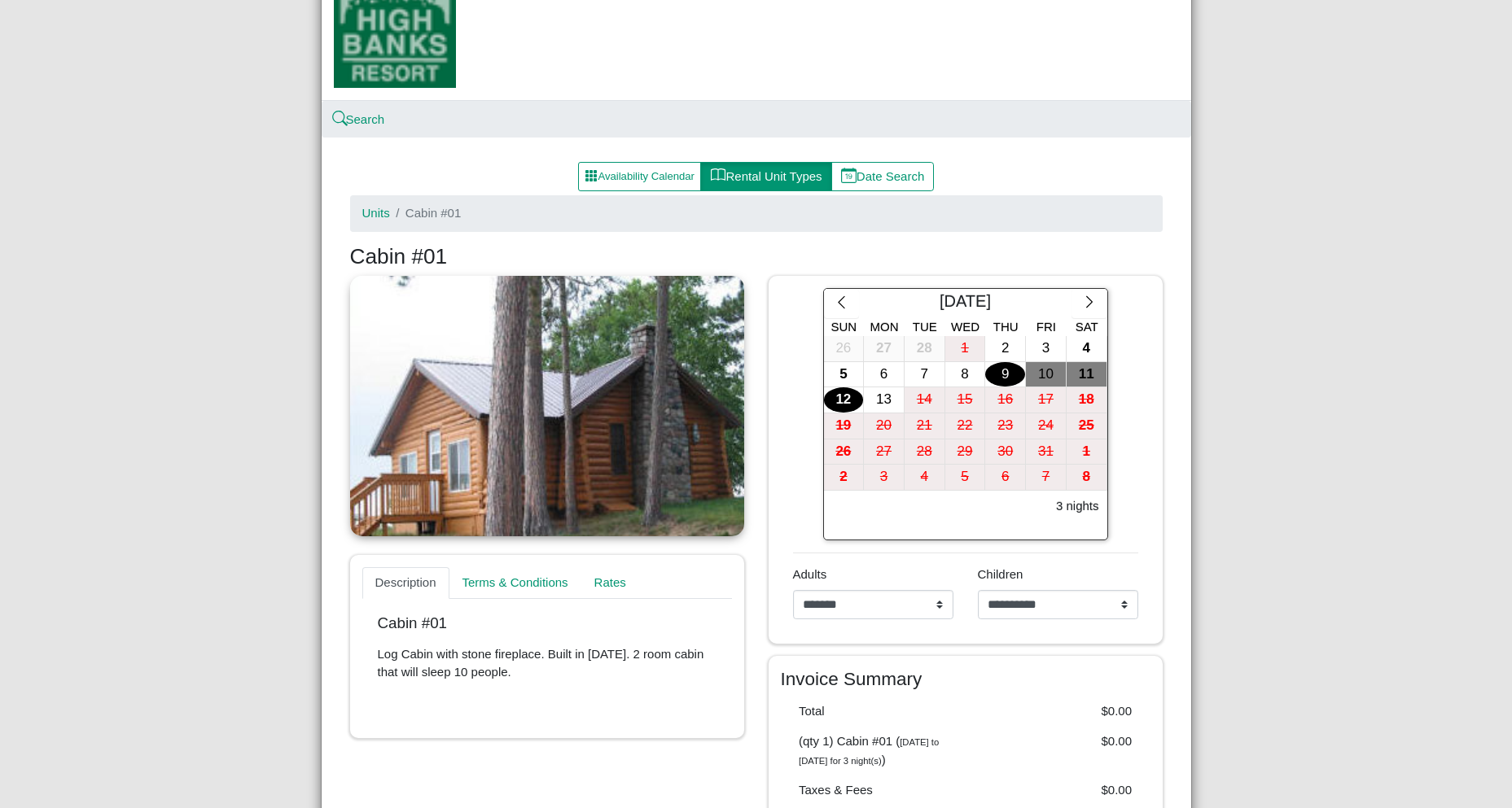
scroll to position [190, 0]
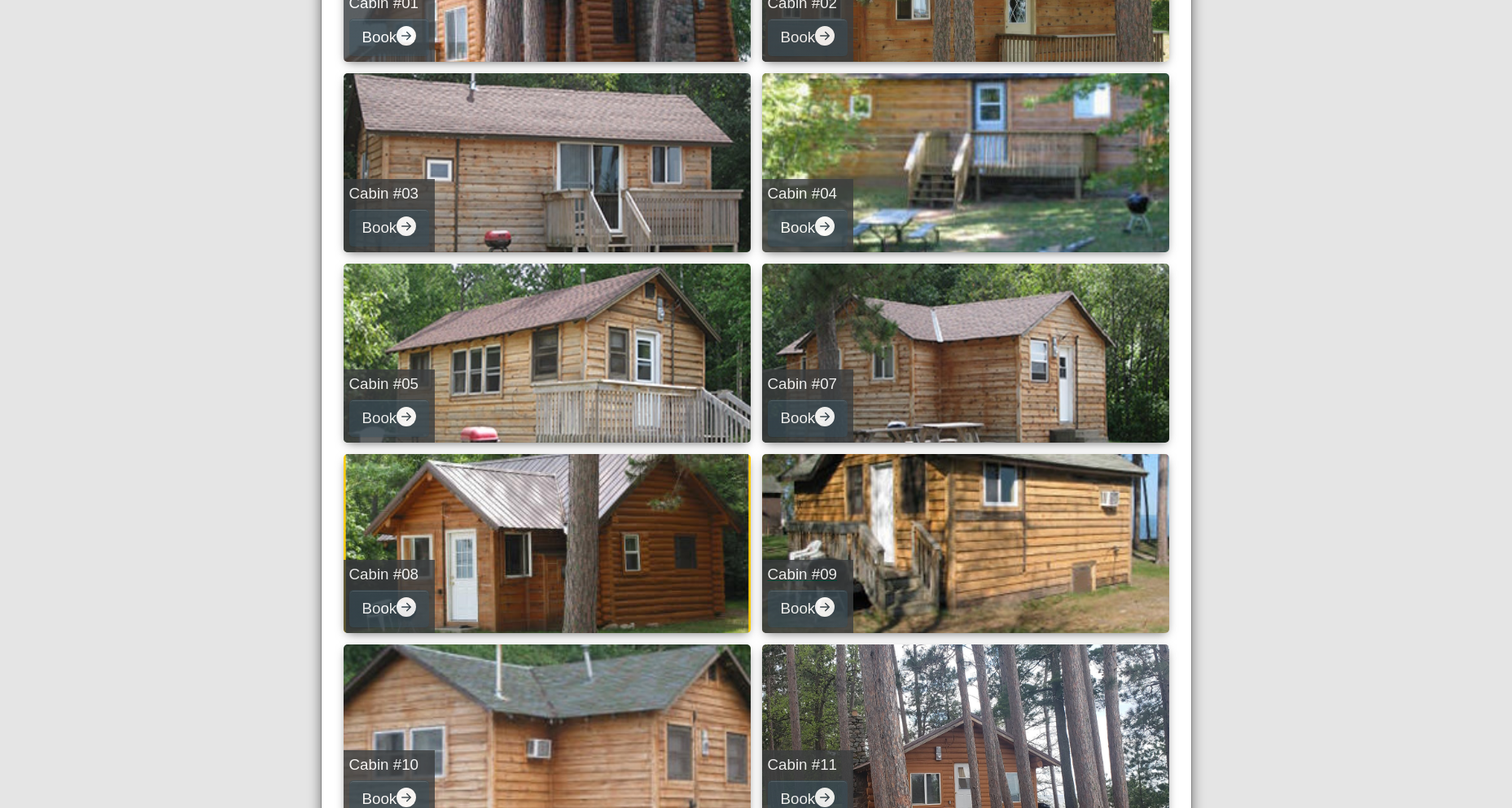
scroll to position [570, 0]
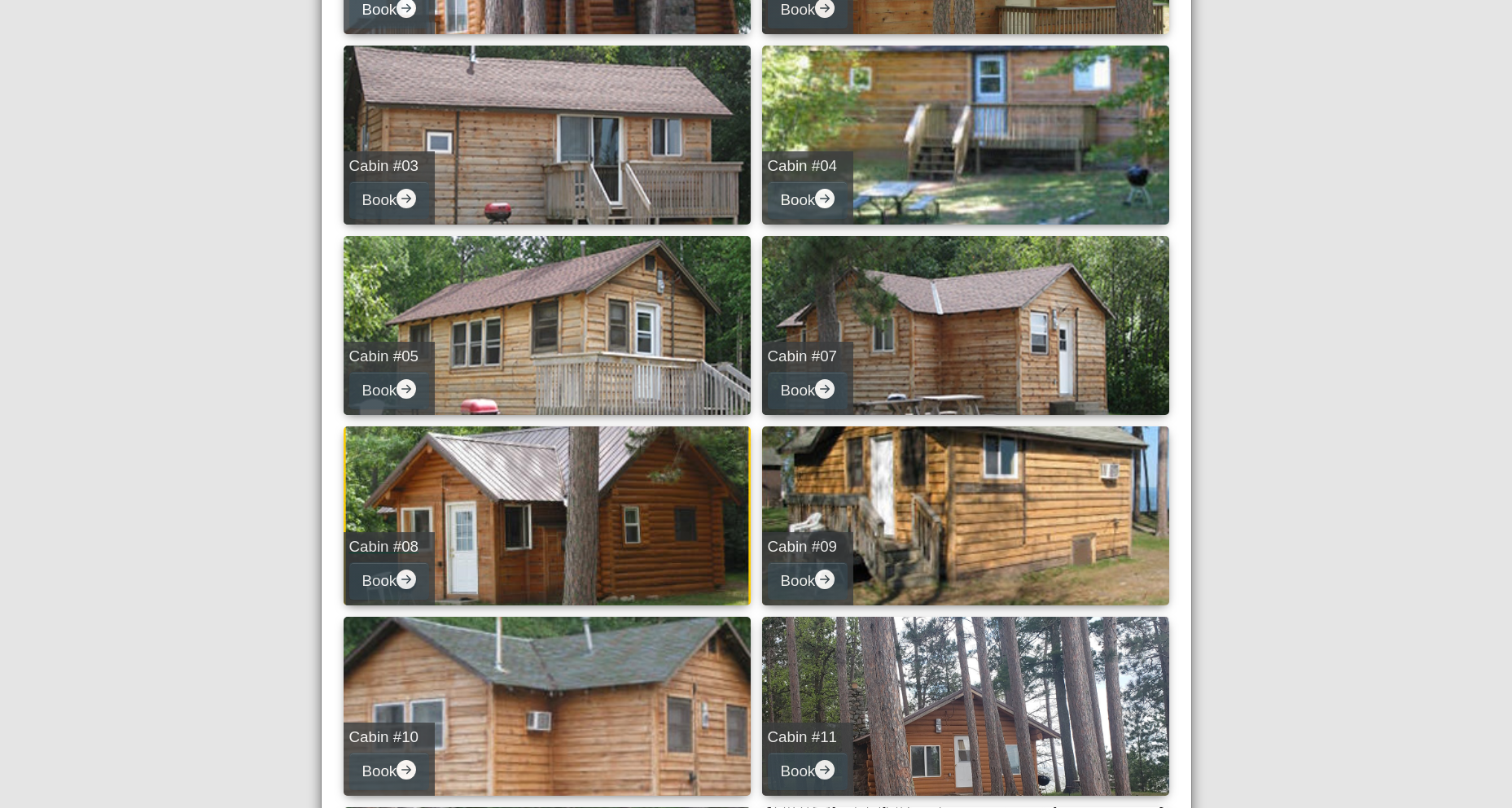
click at [515, 530] on link "Cabin #08 Book" at bounding box center [547, 516] width 407 height 179
select select "*"
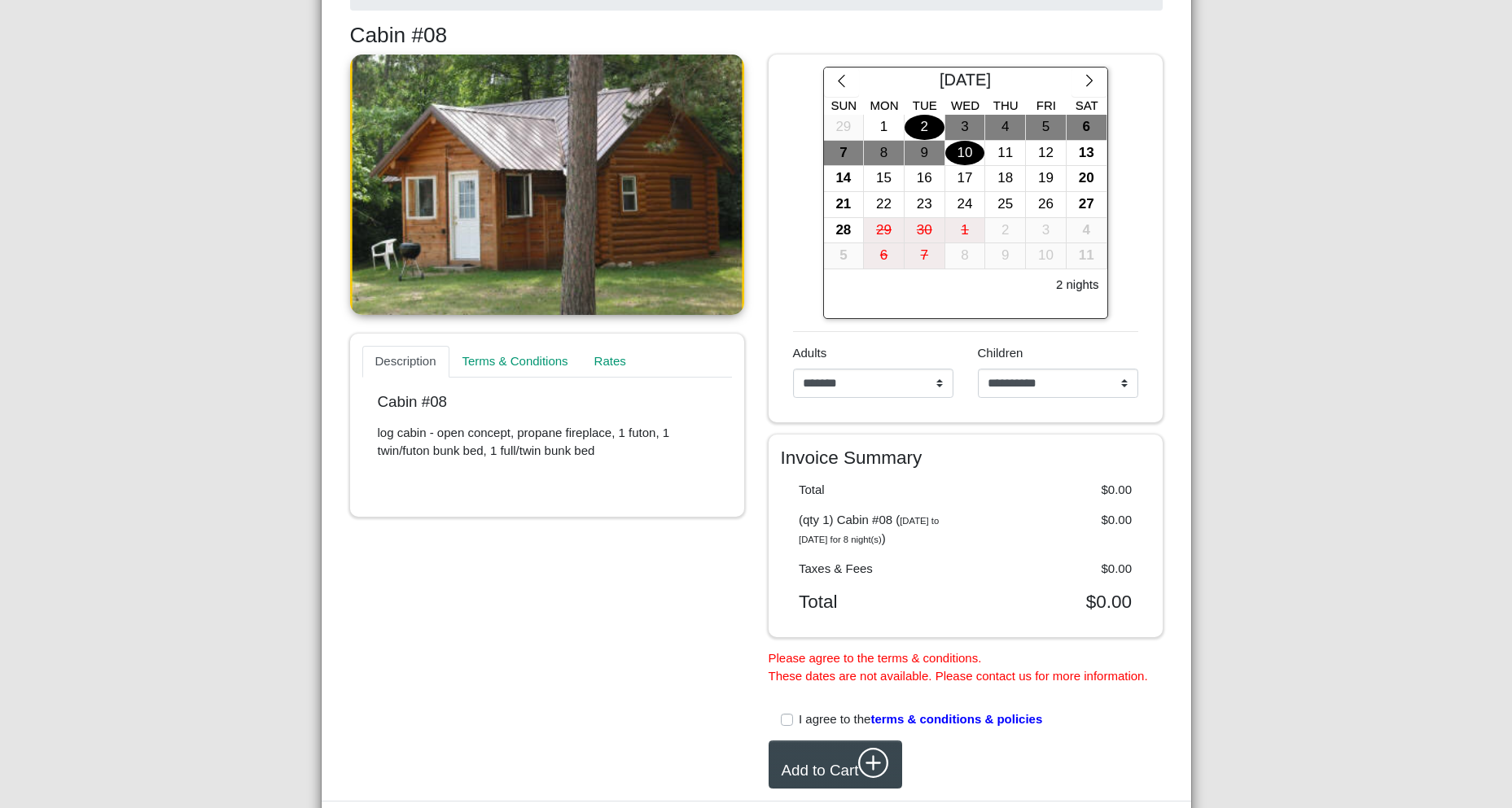
scroll to position [452, 0]
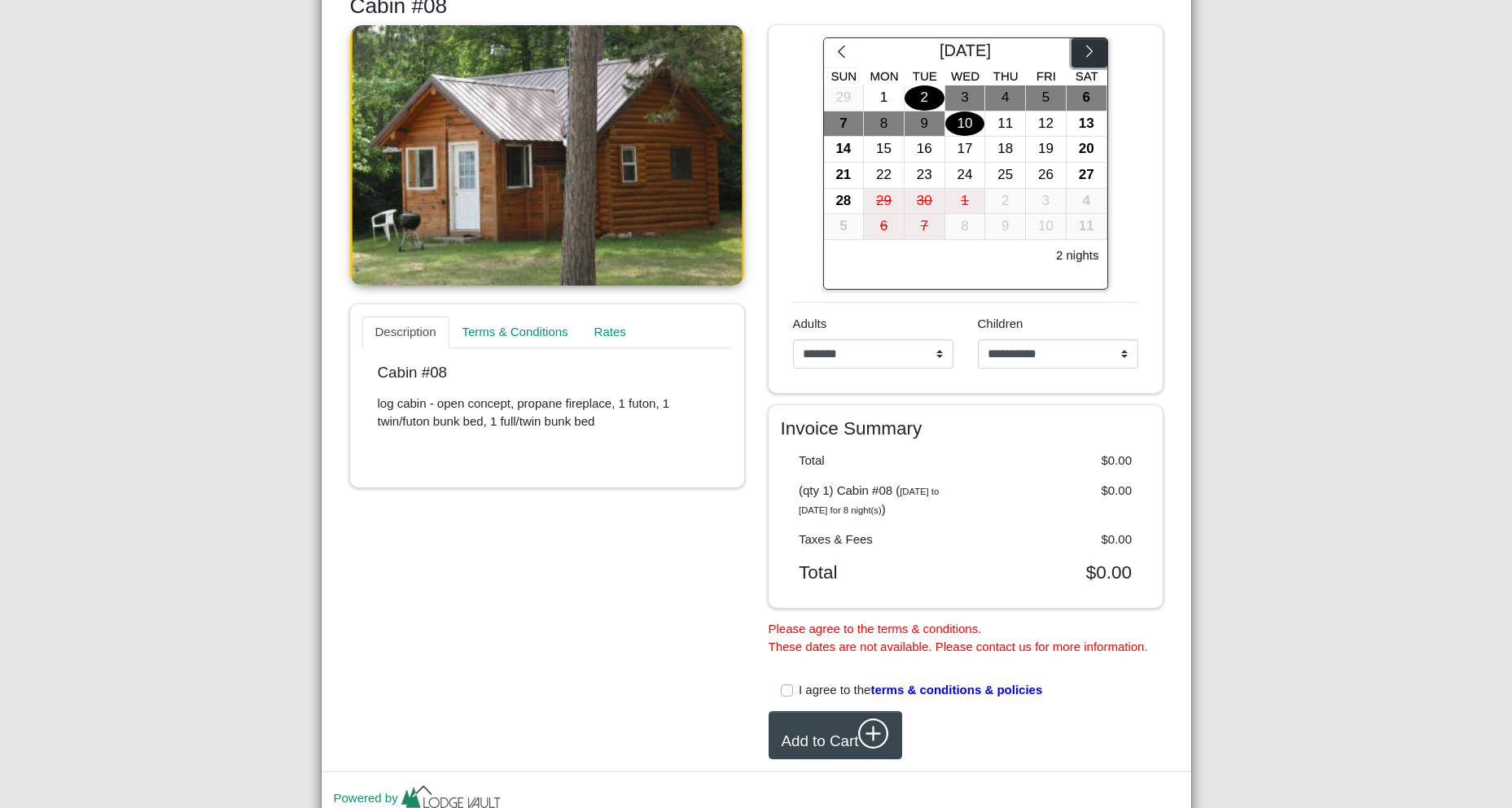
click at [1098, 63] on button "button" at bounding box center [1089, 53] width 35 height 29
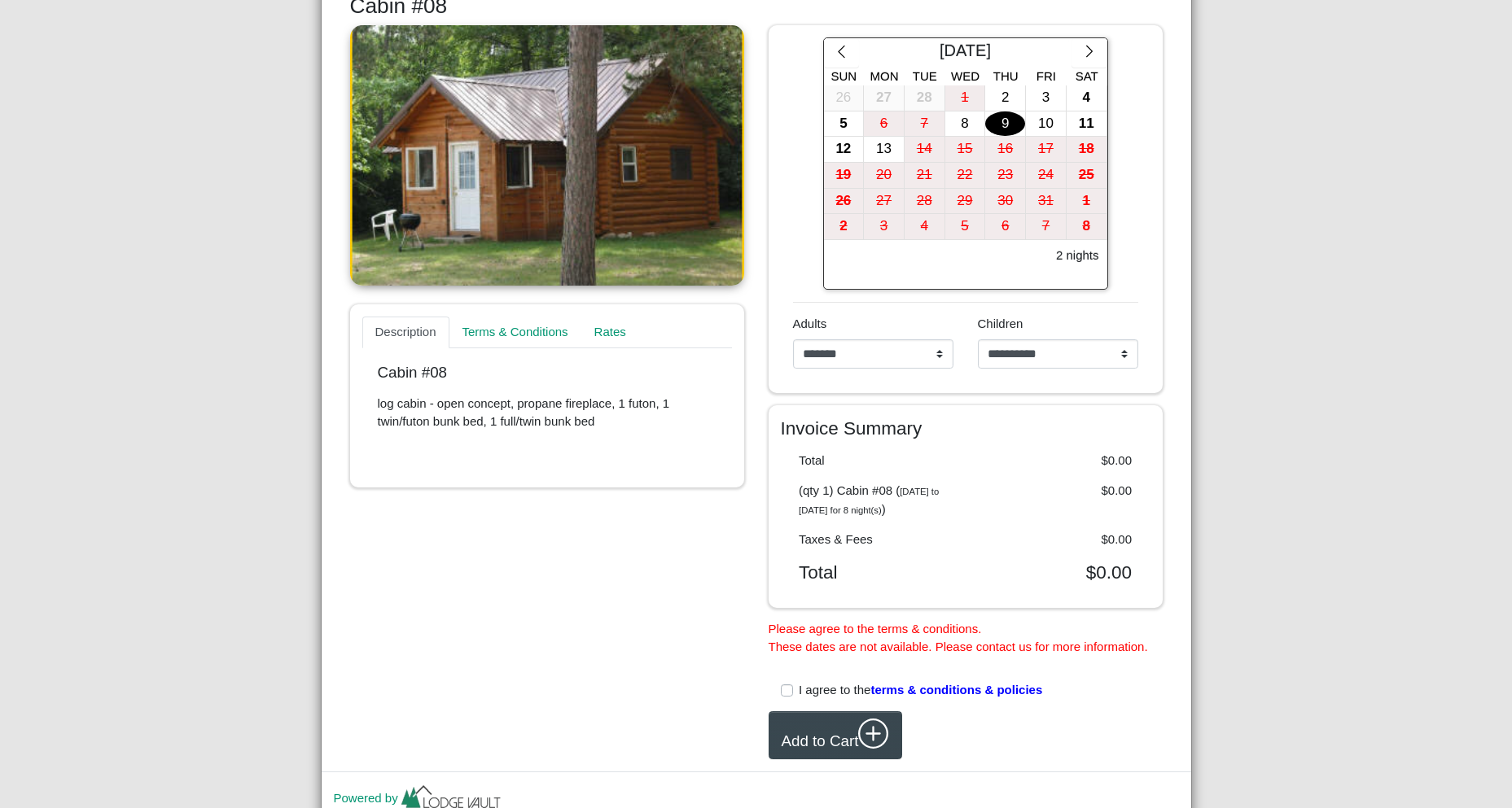
click at [1005, 135] on div "9" at bounding box center [1004, 124] width 40 height 25
click at [1026, 127] on div "10" at bounding box center [1046, 124] width 40 height 25
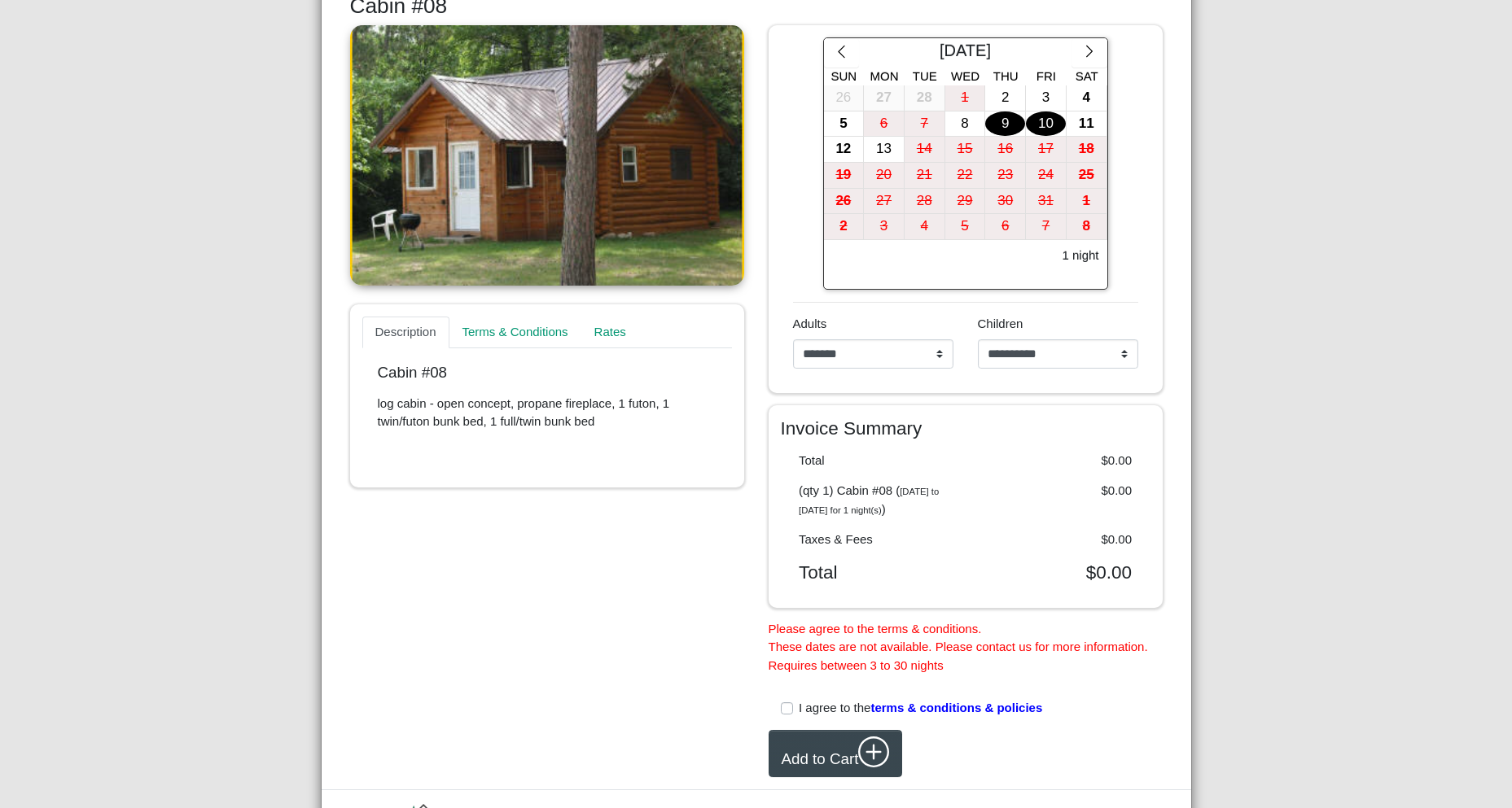
click at [1325, 149] on div "High Banks Resort Close Search Availability Calendar Rental Unit Types Date Sea…" at bounding box center [756, 404] width 1512 height 808
click at [414, 551] on div "Description Terms & Conditions Rates Cabin #08 log cabin - open concept, propan…" at bounding box center [547, 402] width 419 height 753
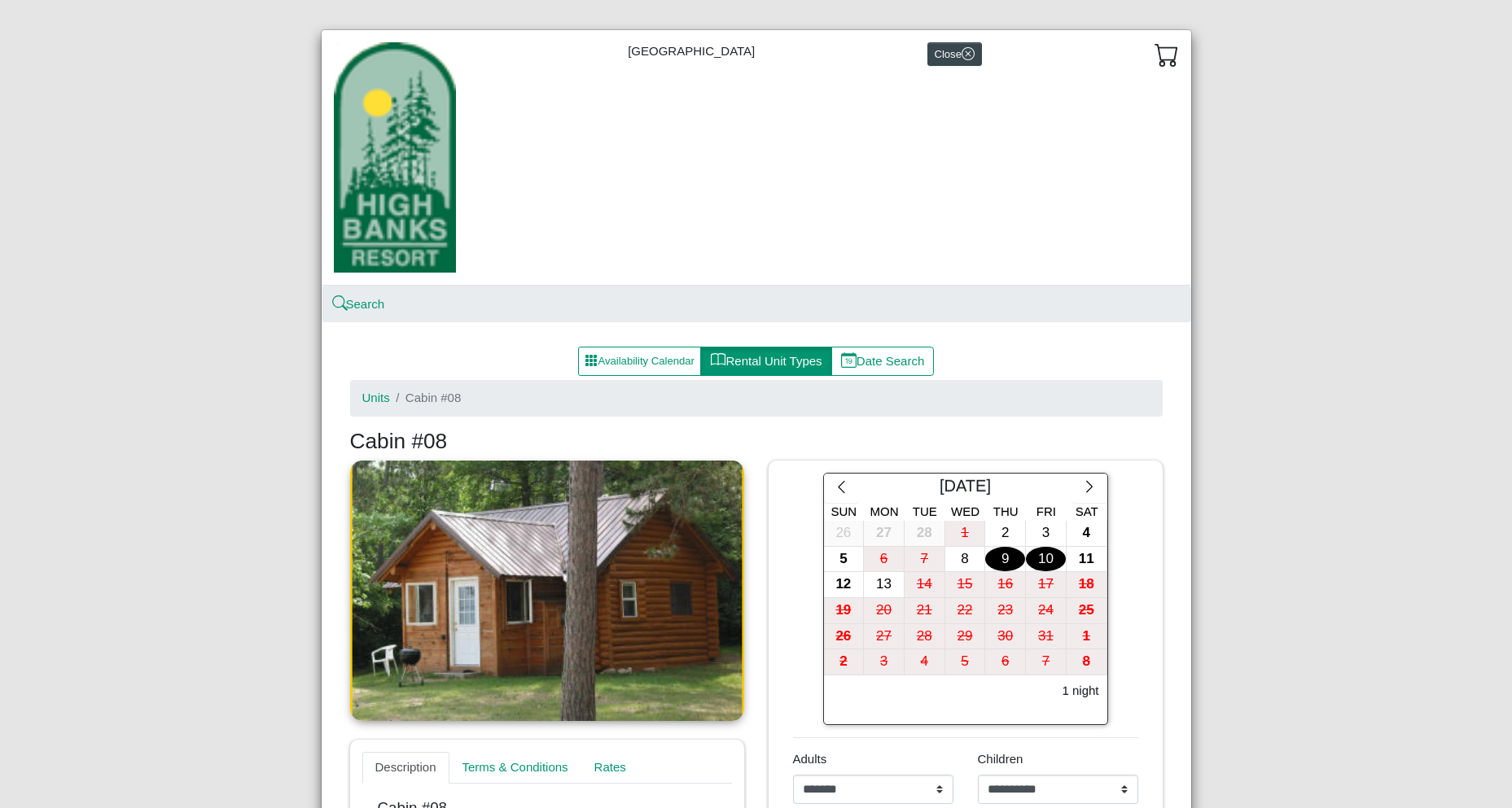
scroll to position [0, 0]
